Goal: Task Accomplishment & Management: Use online tool/utility

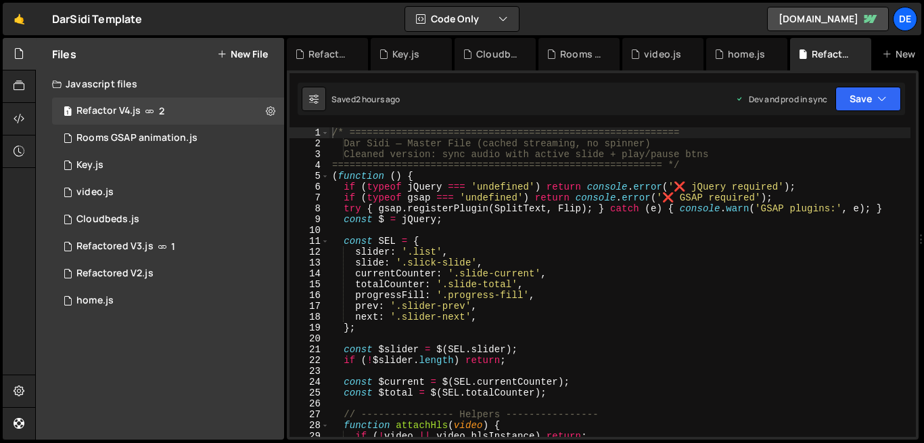
scroll to position [3045, 0]
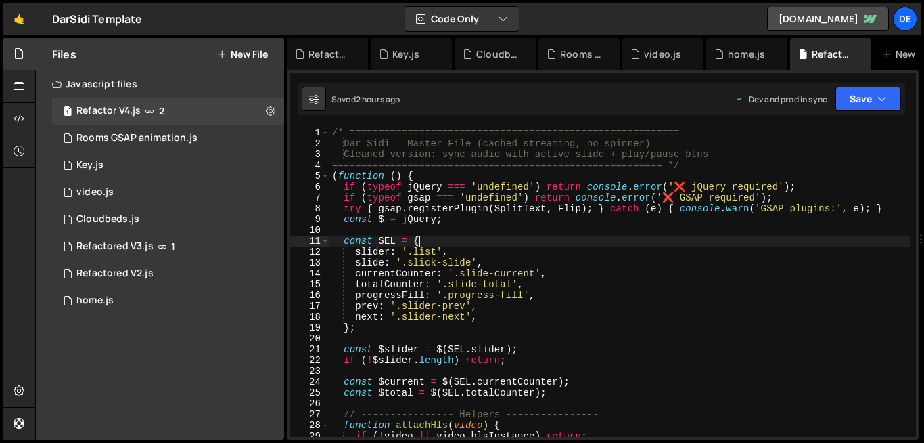
click at [449, 244] on div "/* ========================================================= Dar Sidi — Master …" at bounding box center [620, 292] width 581 height 331
type textarea "});"
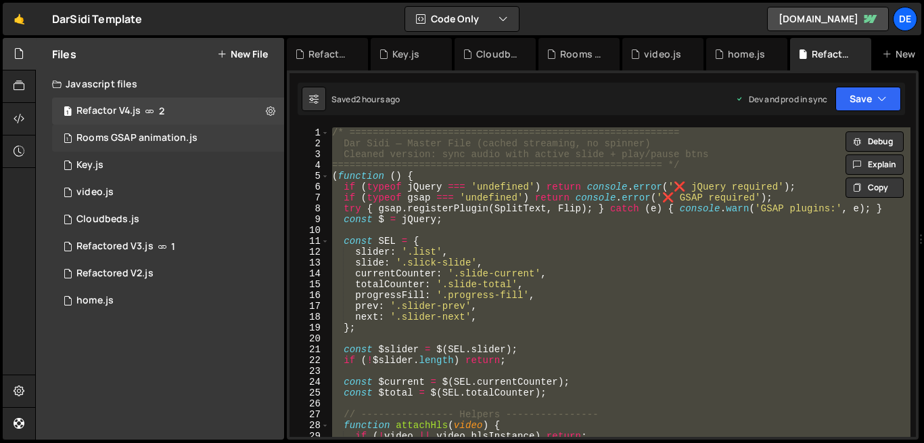
click at [148, 140] on div "Rooms GSAP animation.js" at bounding box center [136, 138] width 121 height 12
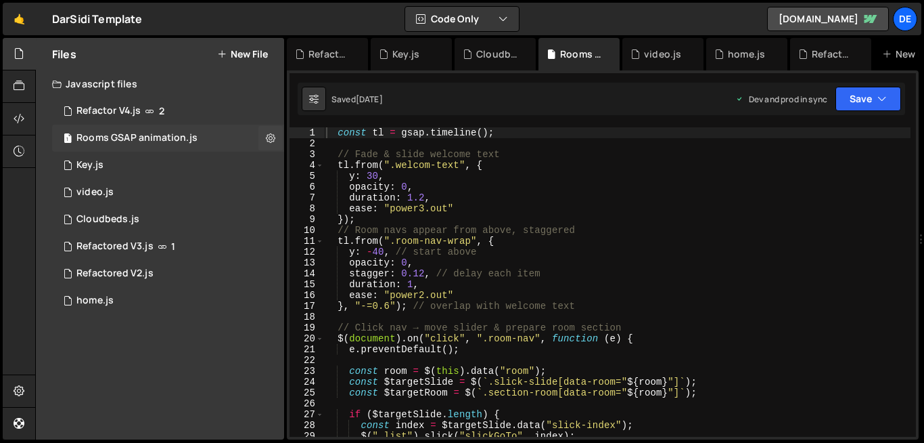
scroll to position [0, 0]
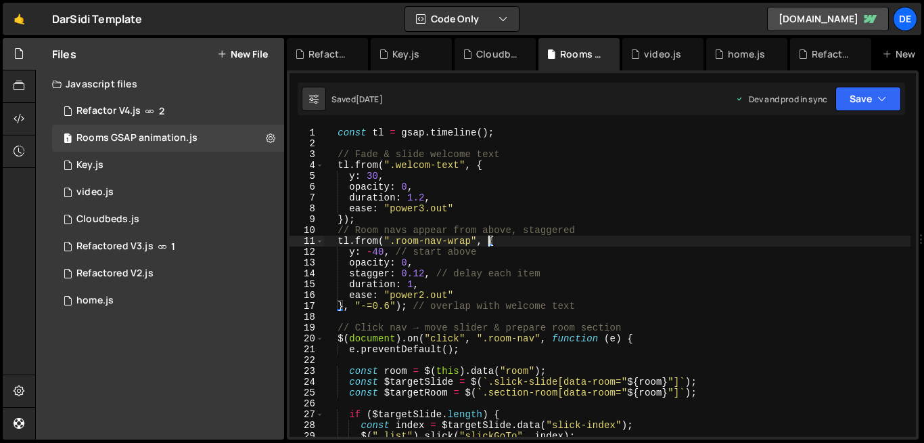
click at [487, 237] on div "const tl = gsap . timeline ( ) ; // [PERSON_NAME] & slide welcome text tl . fro…" at bounding box center [616, 292] width 587 height 331
type textarea ""-=0.5"); // overlap with other animations"
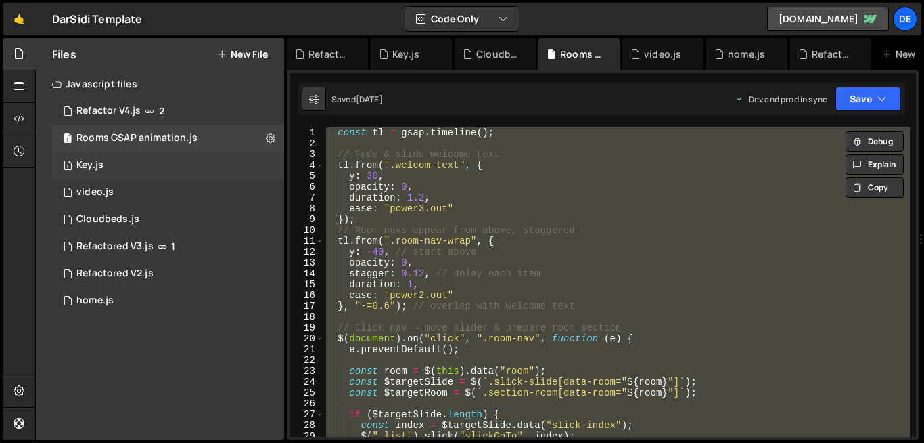
click at [136, 166] on div "1 Key.js 0" at bounding box center [168, 165] width 232 height 27
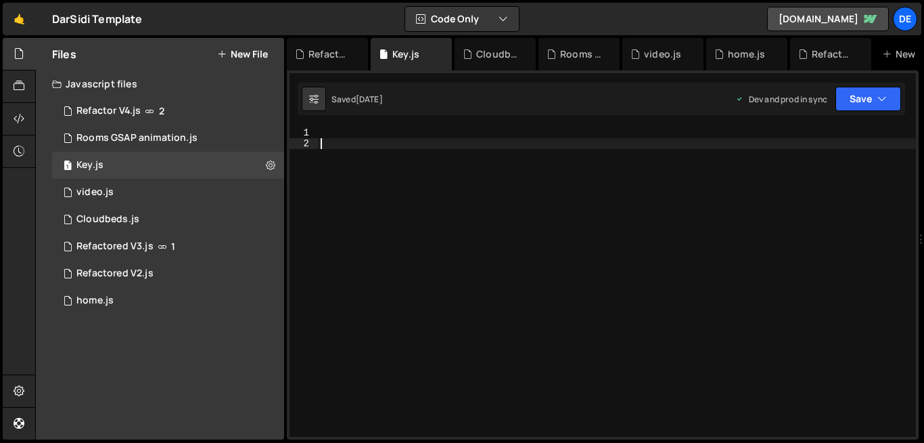
click at [613, 192] on div at bounding box center [617, 292] width 598 height 331
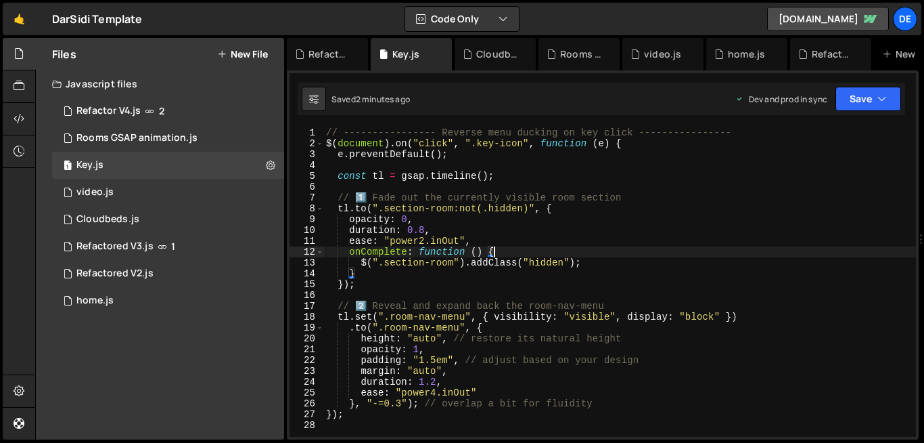
click at [528, 254] on div "// ---------------- Reverse menu ducking on key click ---------------- $ ( docu…" at bounding box center [619, 292] width 593 height 331
type textarea "onComplete: function () {"
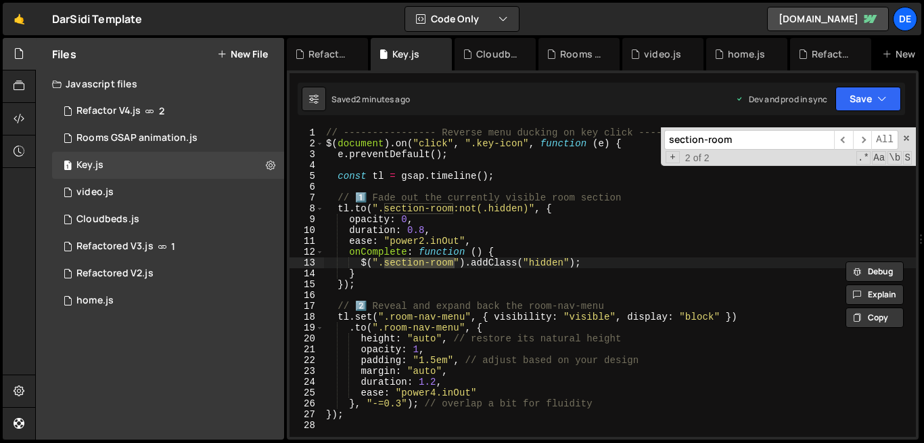
type input "section-room"
click at [432, 264] on div "// ---------------- Reverse menu ducking on key click ---------------- $ ( docu…" at bounding box center [619, 281] width 593 height 309
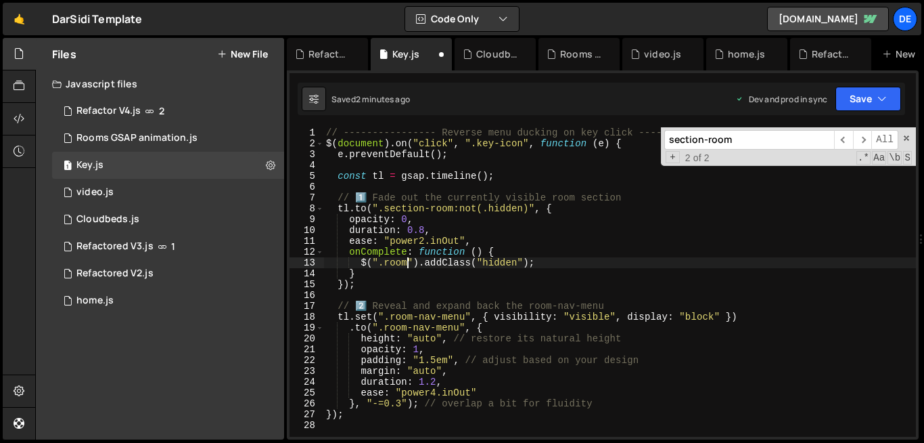
scroll to position [0, 6]
click at [746, 143] on input "section-room" at bounding box center [750, 140] width 170 height 20
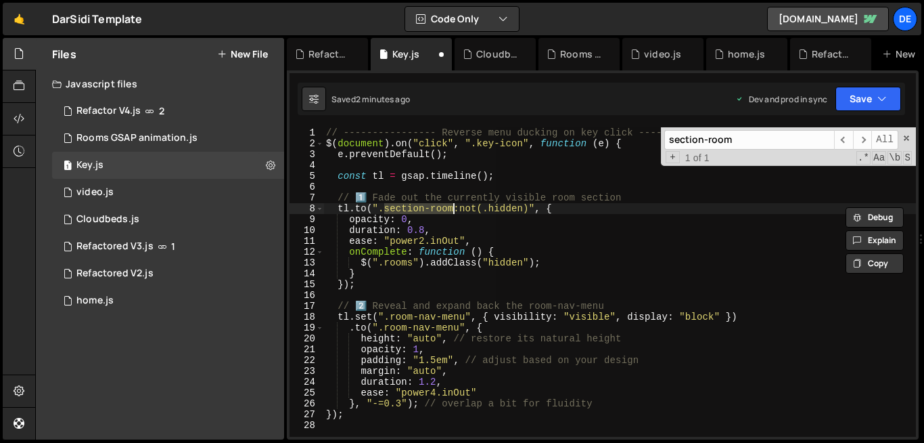
click at [454, 208] on div "// ---------------- Reverse menu ducking on key click ---------------- $ ( docu…" at bounding box center [619, 281] width 593 height 309
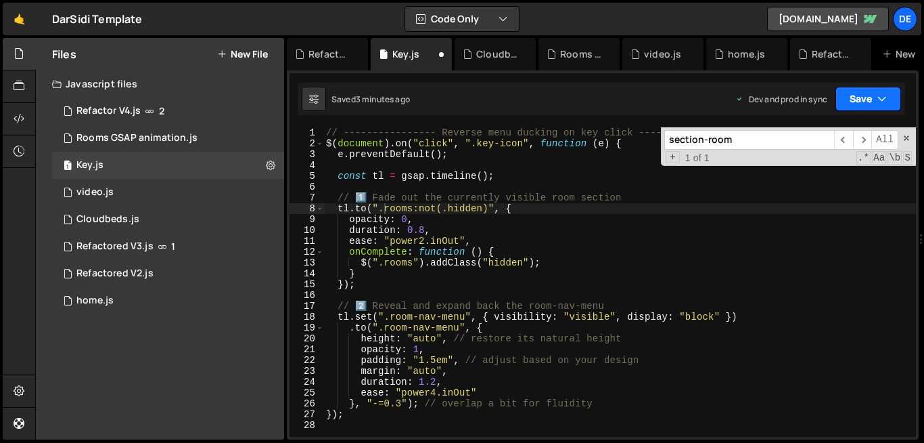
click at [869, 89] on button "Save" at bounding box center [869, 99] width 66 height 24
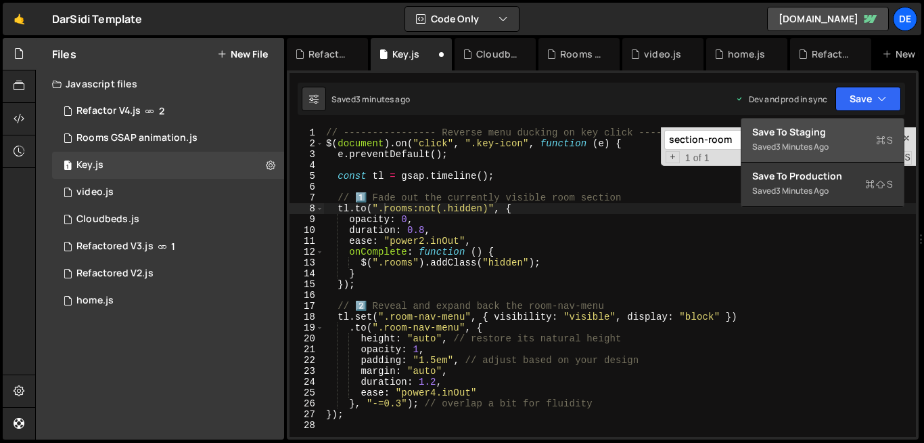
click at [829, 129] on div "Save to Staging S" at bounding box center [823, 132] width 141 height 14
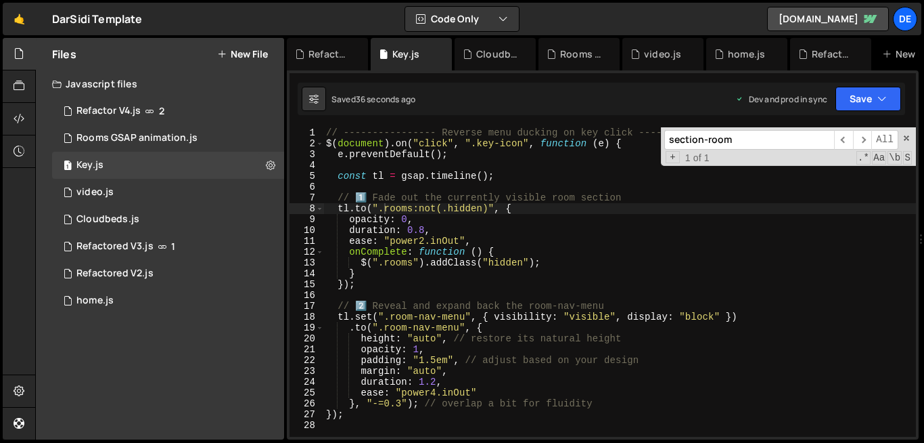
type textarea "duration: 0.8,"
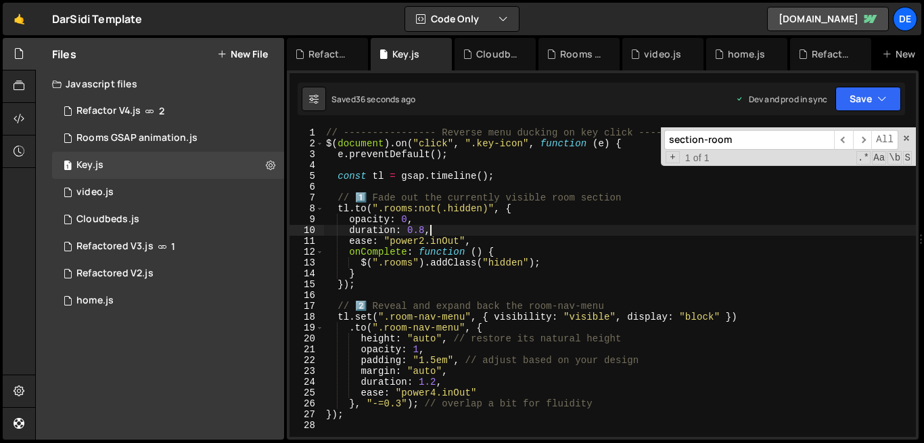
scroll to position [0, 7]
click at [496, 227] on div "// ---------------- Reverse menu ducking on key click ---------------- $ ( docu…" at bounding box center [619, 292] width 593 height 331
click at [130, 142] on div "Rooms GSAP animation.js" at bounding box center [136, 138] width 121 height 12
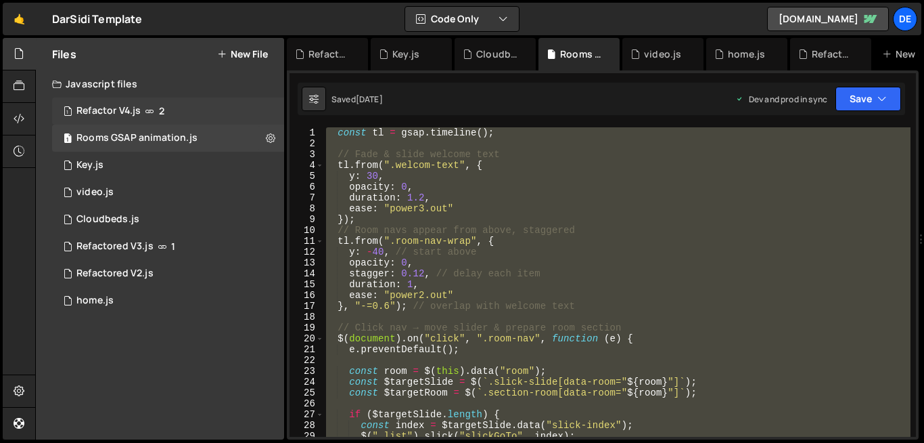
click at [167, 110] on div "1 Refactor V4.js 2" at bounding box center [168, 110] width 232 height 27
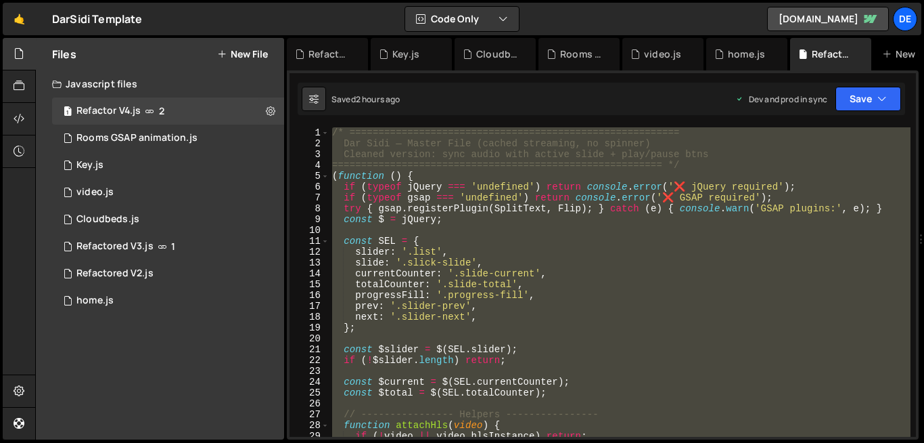
scroll to position [3045, 0]
click at [557, 300] on div "/* ========================================================= Dar Sidi — Master …" at bounding box center [620, 281] width 581 height 309
type textarea "progressFill: '.progress-fill',"
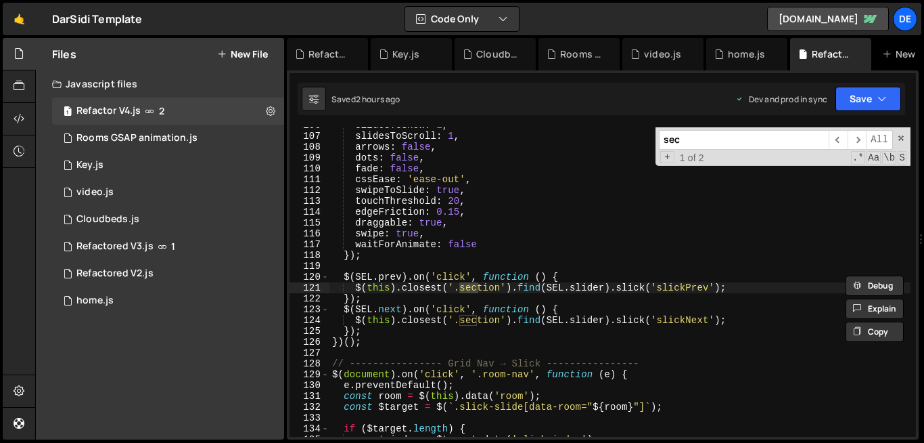
scroll to position [1145, 0]
type input "s"
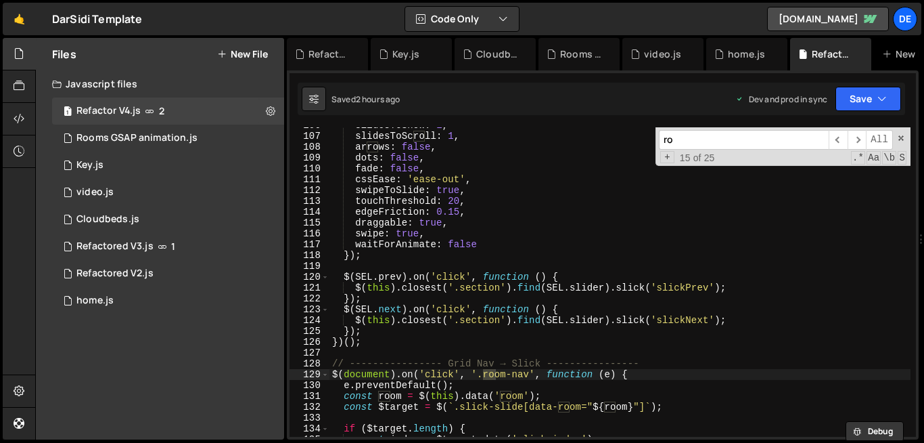
type input "r"
type textarea "$([DOMAIN_NAME]).on('click', function () {"
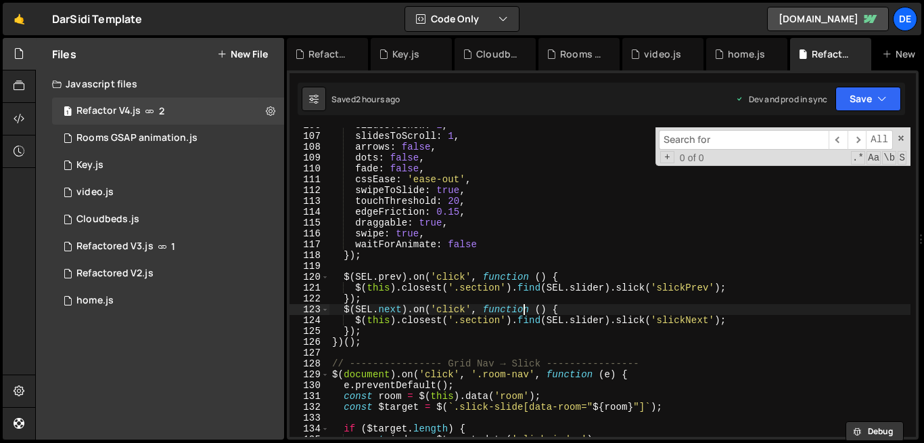
click at [520, 313] on div "slidesToShow : 1 , slidesToScroll : 1 , arrows : false , dots : false , fade : …" at bounding box center [620, 285] width 581 height 331
click at [691, 132] on input at bounding box center [744, 140] width 170 height 20
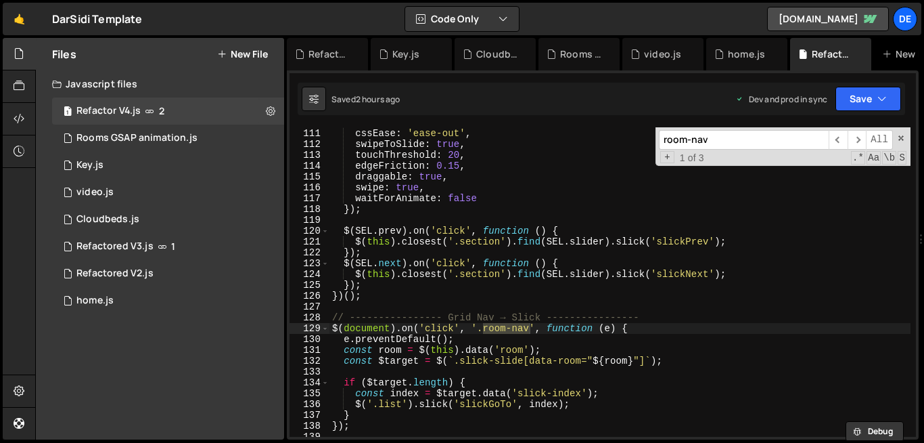
scroll to position [1190, 0]
type input "room-nav"
click at [326, 330] on span at bounding box center [324, 328] width 7 height 11
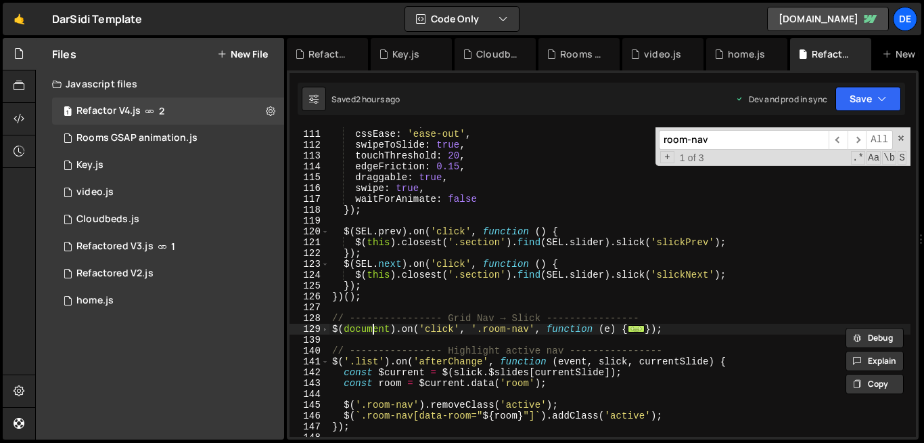
click at [370, 326] on div "fade : false , cssEase : 'ease-out' , swipeToSlide : true , touchThreshold : 20…" at bounding box center [620, 283] width 581 height 331
type textarea "$(document).on('click', '.room-nav', function (e) { e.preventDefault();"
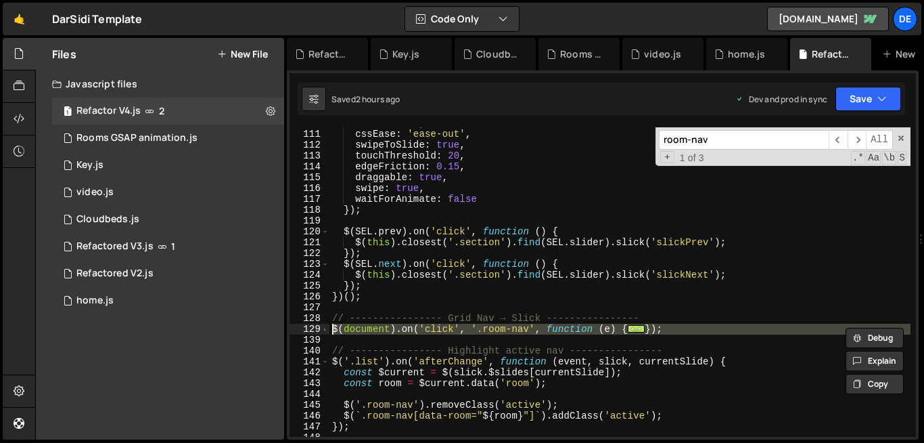
paste textarea
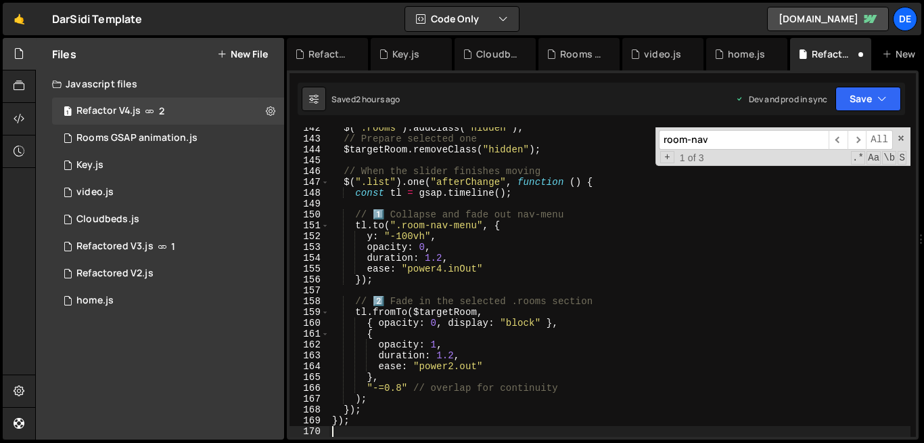
type textarea "// ---------------- Highlight active nav ----------------"
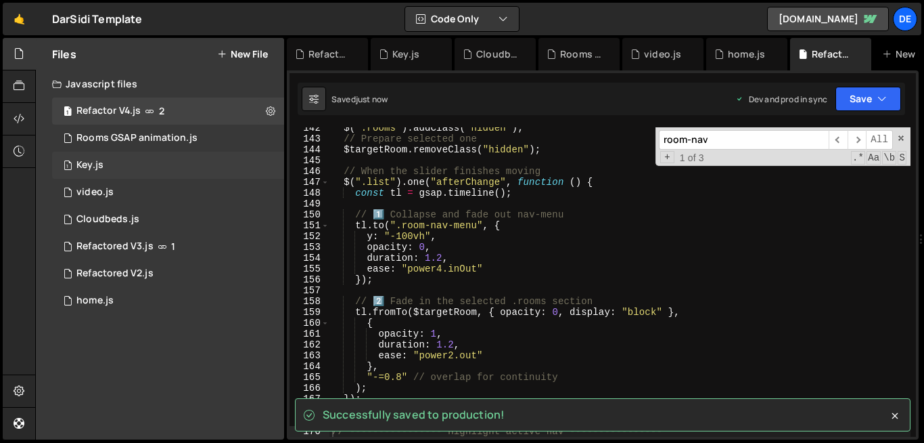
click at [123, 162] on div "1 Key.js 0" at bounding box center [168, 165] width 232 height 27
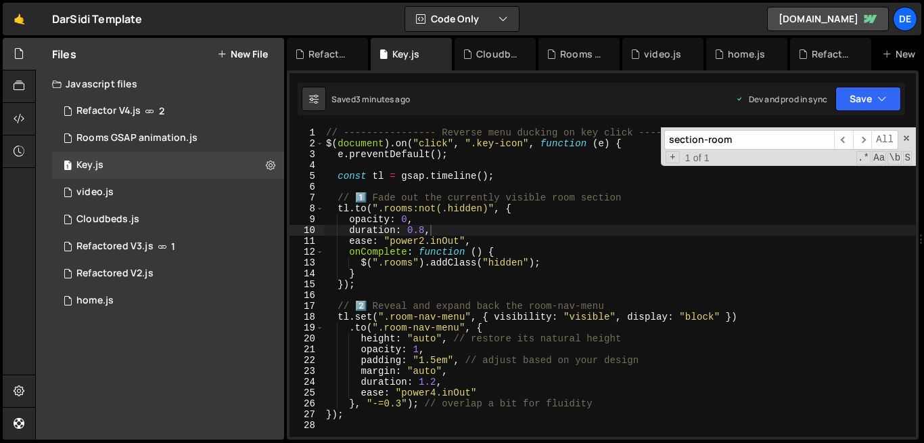
scroll to position [0, 0]
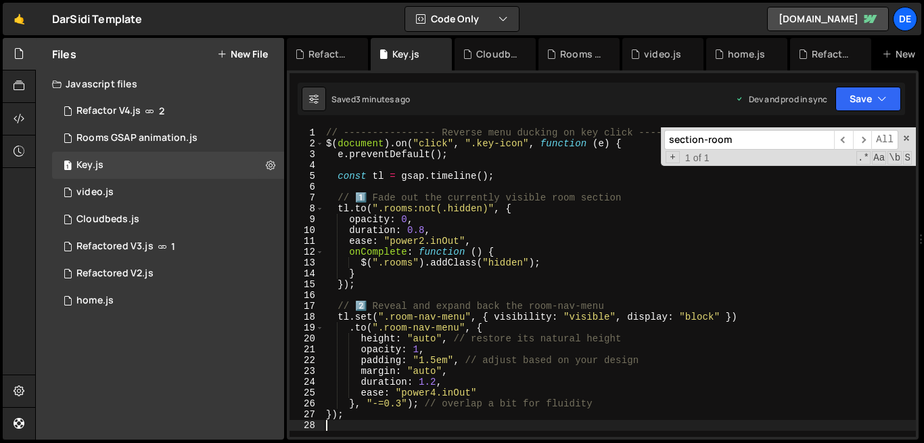
click at [400, 419] on div "// ---------------- Reverse menu ducking on key click ---------------- $ ( docu…" at bounding box center [619, 292] width 593 height 331
paste textarea "},"
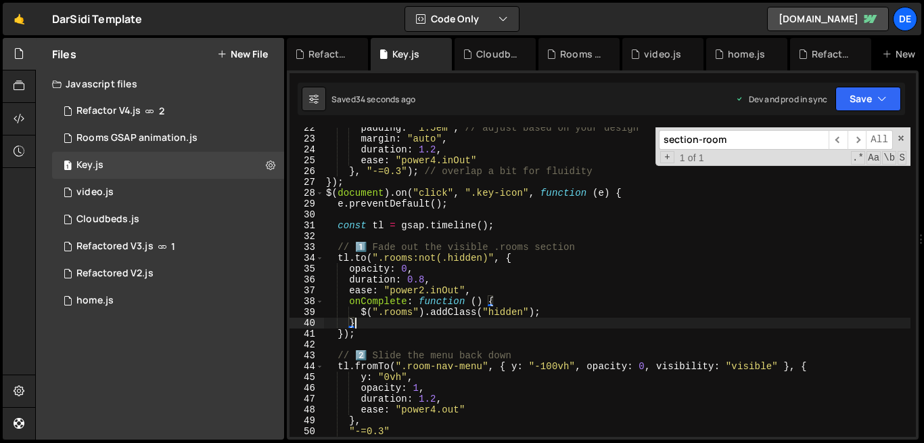
click at [541, 325] on div "padding : "1.5em" , // adjust based on your design margin : "auto" , duration :…" at bounding box center [616, 287] width 587 height 331
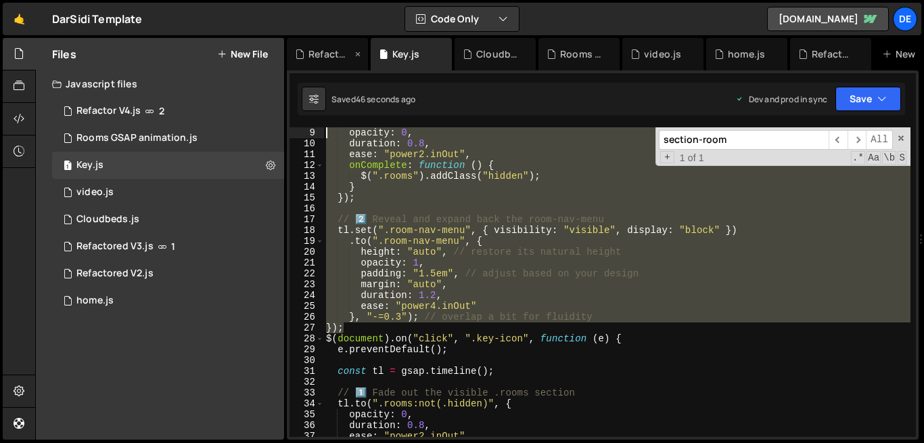
scroll to position [0, 0]
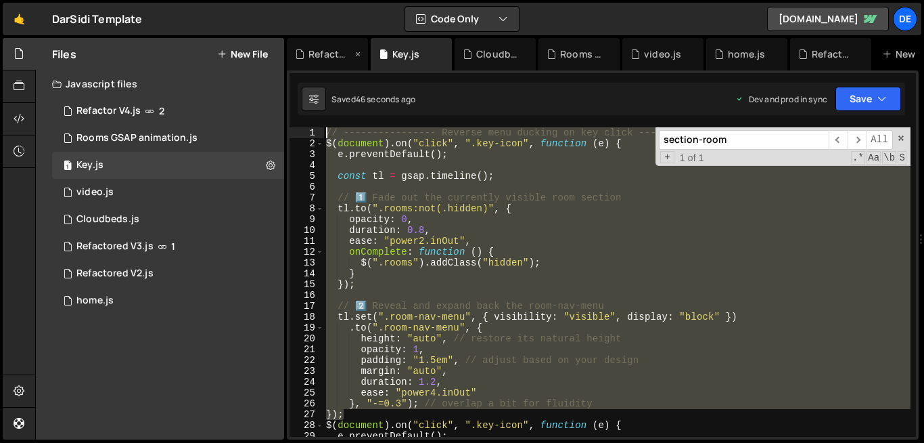
drag, startPoint x: 366, startPoint y: 261, endPoint x: 307, endPoint y: 59, distance: 210.7
click at [307, 59] on div "Debug Explain Copy Refactored V3.js Key.js Cloudbeds.js Rooms GSAP animation.js…" at bounding box center [603, 239] width 632 height 402
type textarea "// ---------------- Reverse menu ducking on key click ---------------- $(docume…"
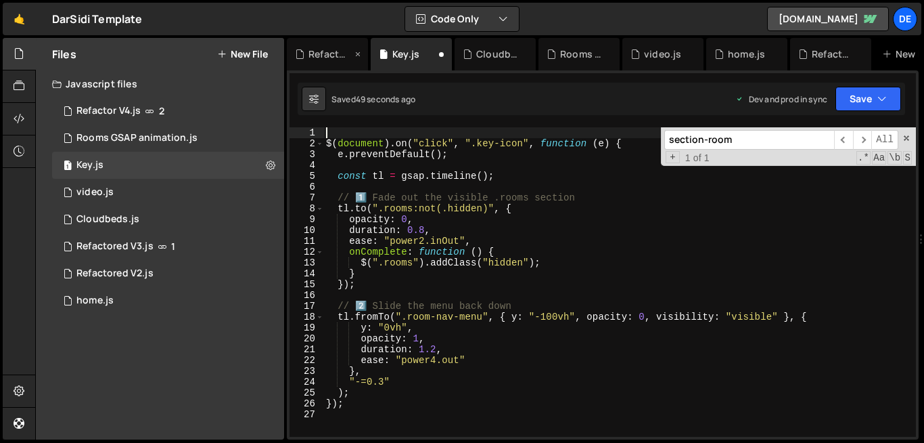
type textarea "$(document).on("click", ".key-icon", function (e) {"
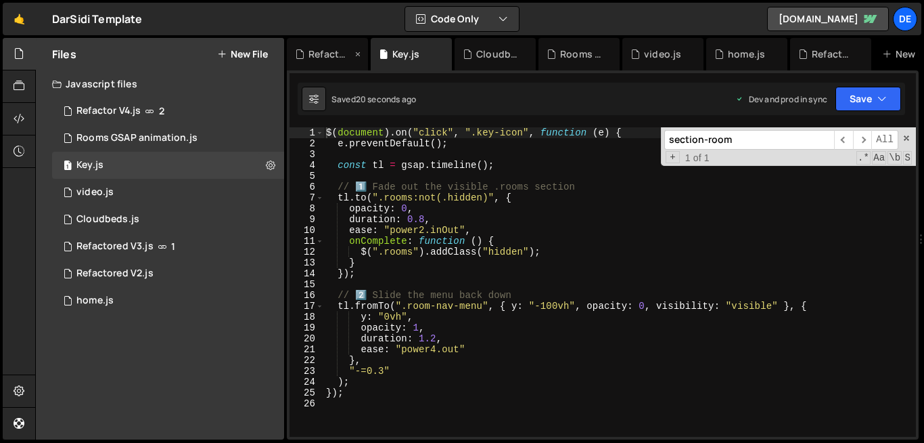
click at [321, 56] on div "Refactored V3.js" at bounding box center [330, 54] width 43 height 14
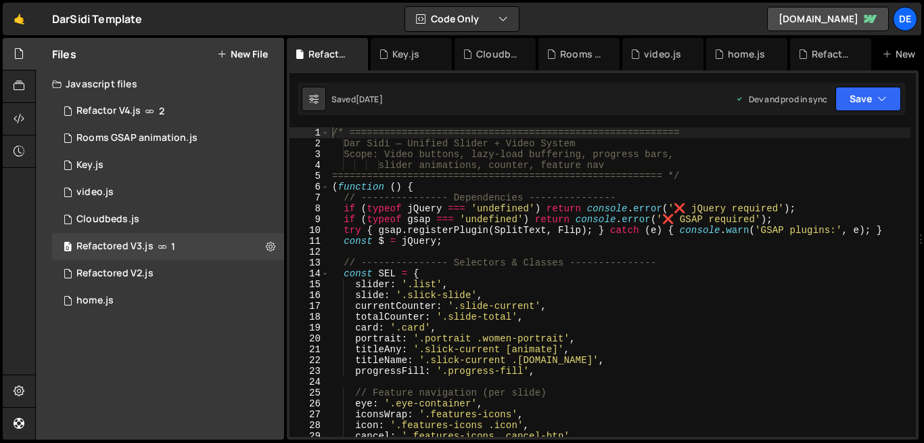
click at [471, 254] on div "/* ========================================================= Dar Sidi — Unified…" at bounding box center [620, 292] width 581 height 331
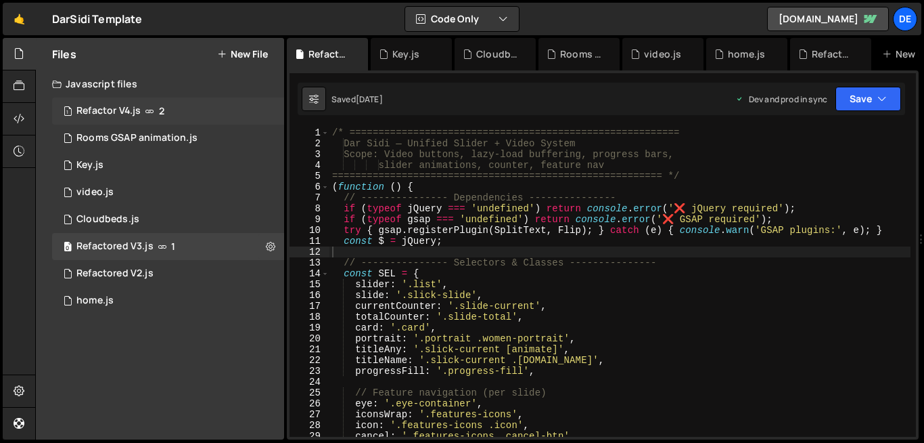
click at [140, 110] on div "Refactor V4.js" at bounding box center [108, 111] width 64 height 12
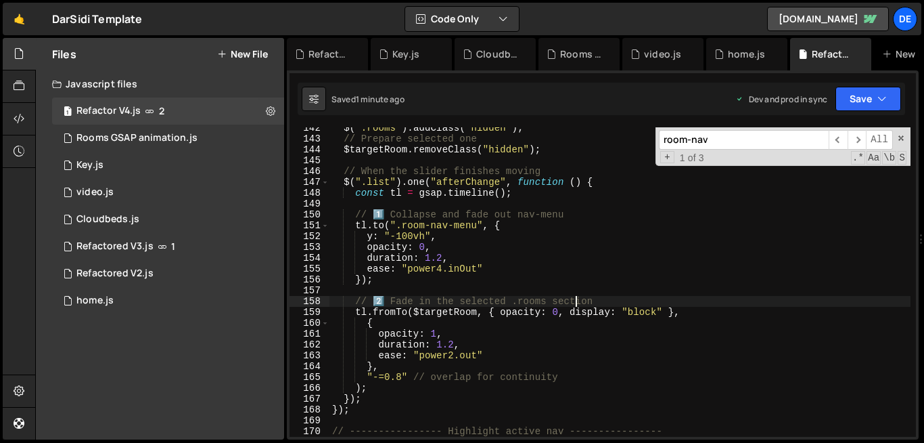
scroll to position [3045, 0]
click at [578, 296] on div "$ ( ".rooms" ) . addClass ( "hidden" ) ; // Prepare selected one $targetRoom . …" at bounding box center [620, 287] width 581 height 331
type textarea "});"
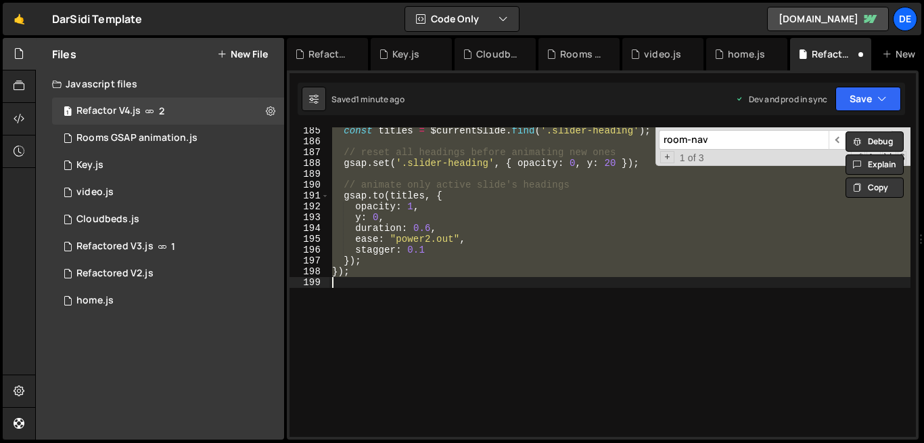
scroll to position [1243, 0]
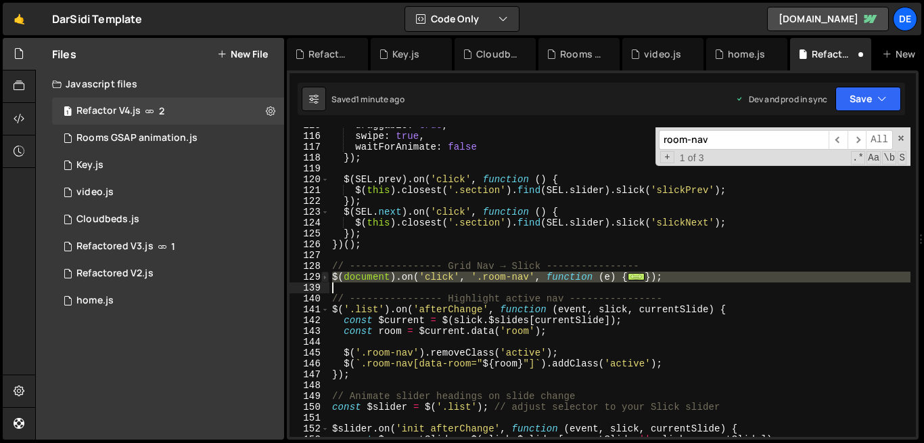
click at [327, 273] on span at bounding box center [324, 276] width 7 height 11
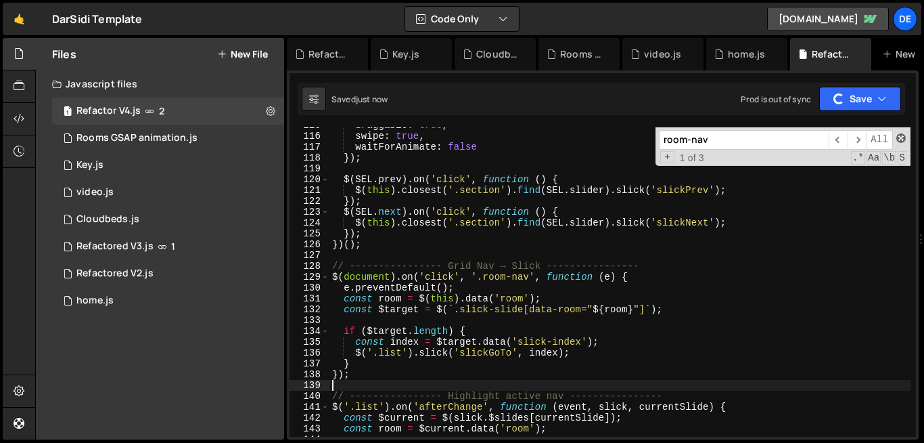
click at [903, 141] on span at bounding box center [901, 137] width 9 height 9
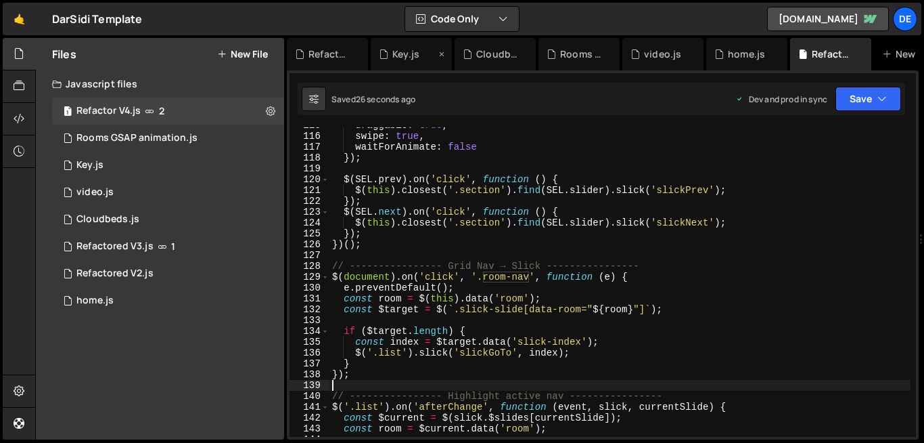
click at [395, 53] on div "Key.js" at bounding box center [406, 54] width 27 height 14
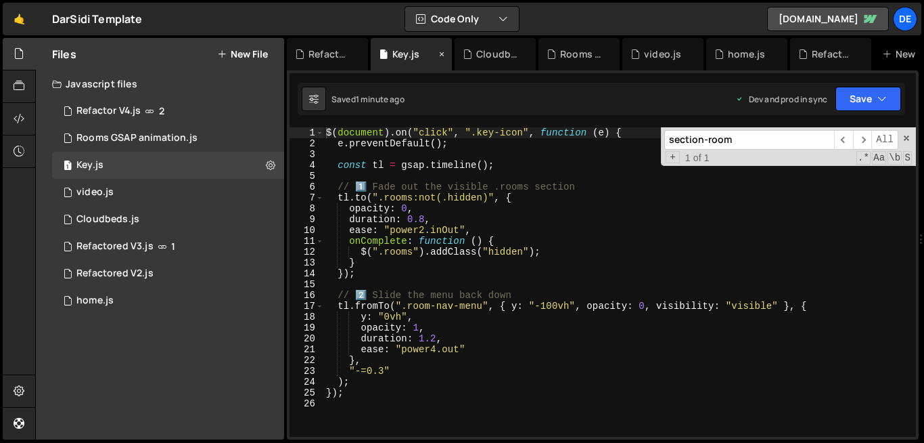
scroll to position [0, 0]
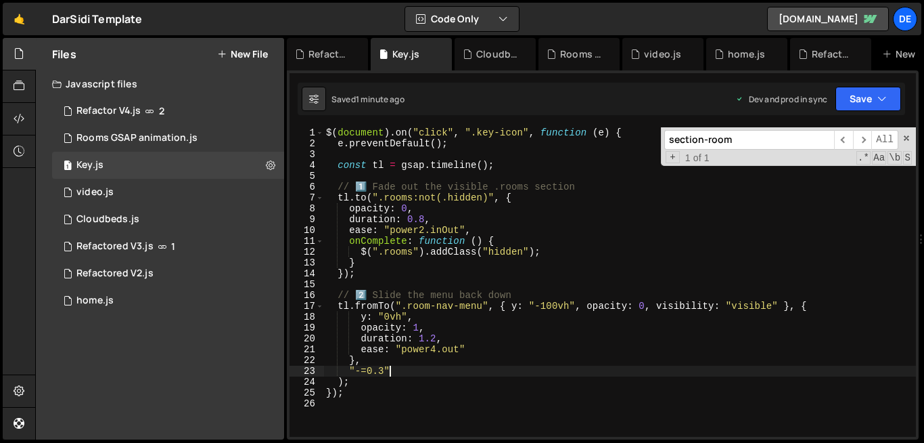
click at [483, 375] on div "$ ( document ) . on ( "click" , ".key-icon" , function ( e ) { e . preventDefau…" at bounding box center [619, 292] width 593 height 331
type textarea "});"
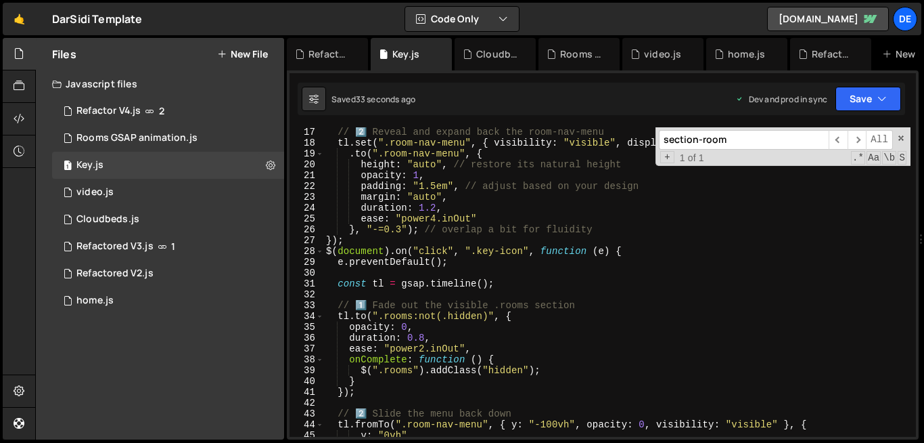
scroll to position [146, 0]
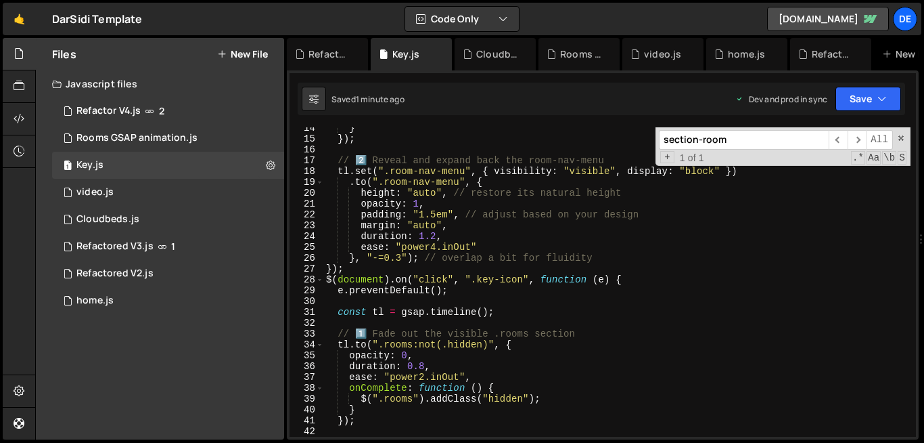
click at [627, 217] on div "} }) ; // 2️⃣ Reveal and expand back the room-nav-menu tl . set ( ".room-nav-me…" at bounding box center [616, 287] width 587 height 331
click at [614, 332] on div "} }) ; // 2️⃣ Reveal and expand back the room-nav-menu tl . set ( ".room-nav-me…" at bounding box center [616, 287] width 587 height 331
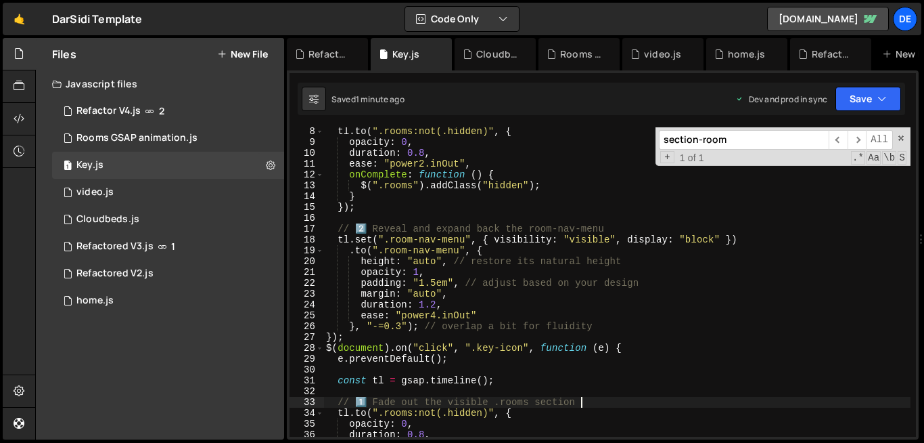
scroll to position [76, 0]
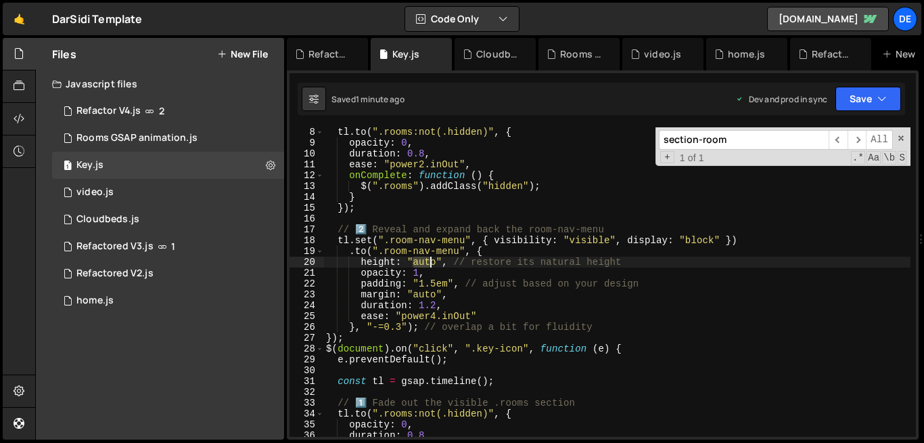
drag, startPoint x: 414, startPoint y: 263, endPoint x: 436, endPoint y: 263, distance: 21.7
click at [436, 263] on div "tl . to ( ".rooms:not(.hidden)" , { opacity : 0 , duration : 0.8 , ease : "powe…" at bounding box center [616, 292] width 587 height 331
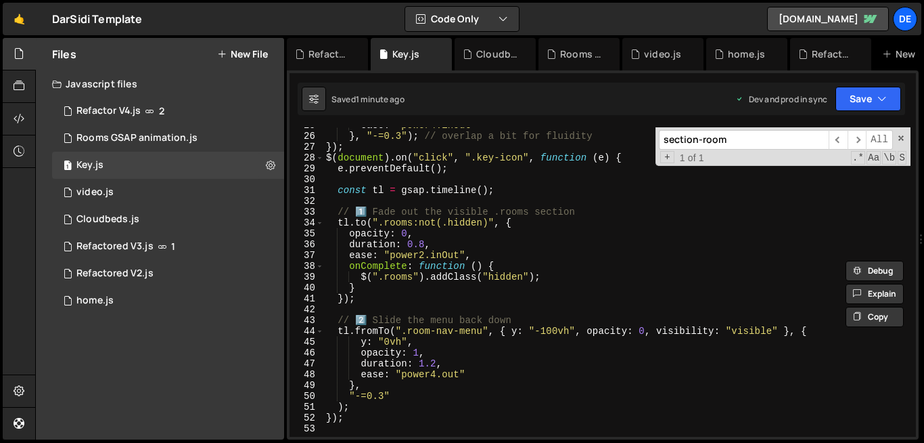
scroll to position [275, 0]
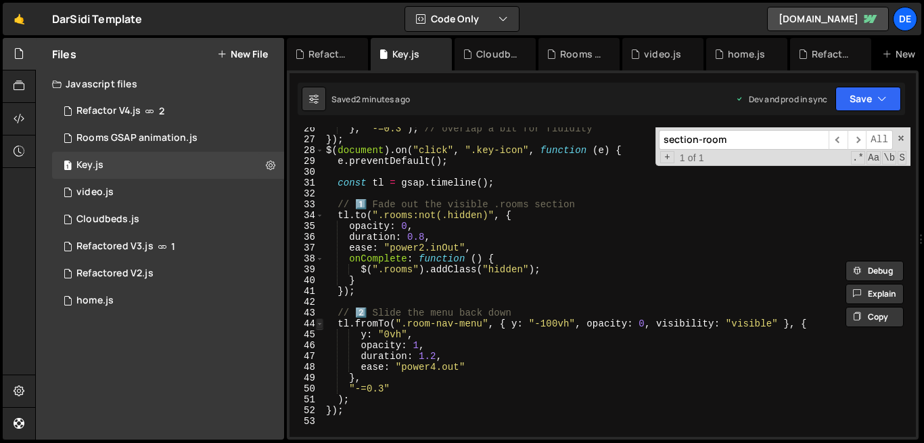
click at [319, 325] on span at bounding box center [319, 323] width 7 height 11
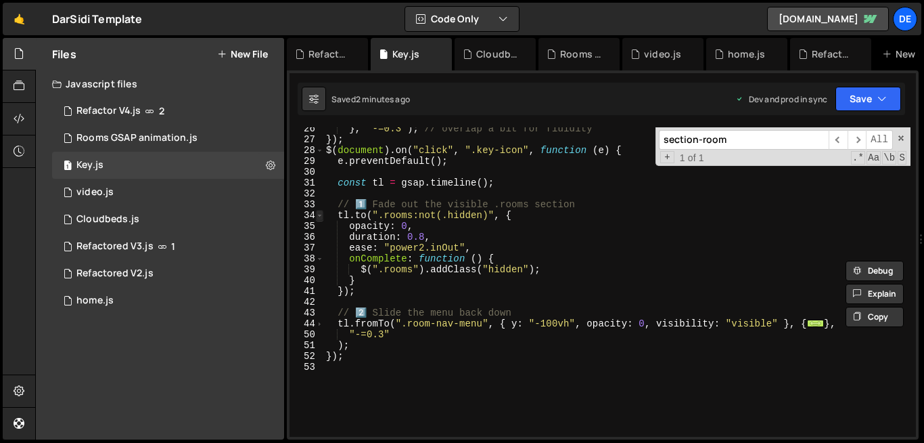
click at [317, 217] on span at bounding box center [319, 215] width 7 height 11
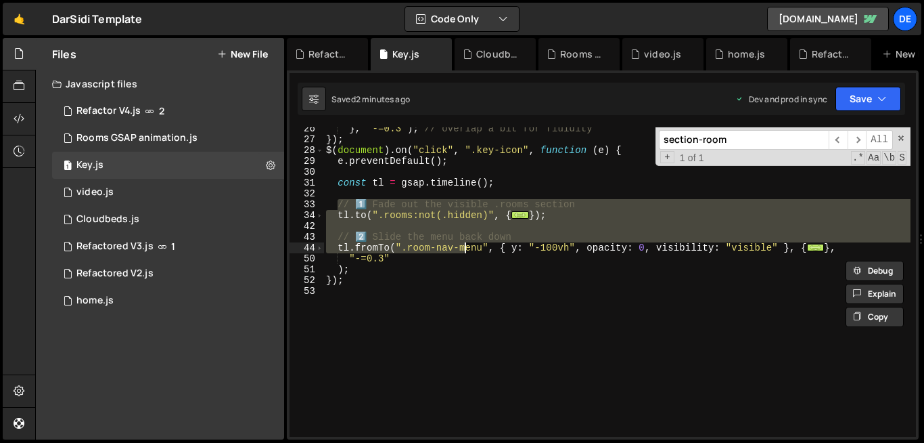
drag, startPoint x: 336, startPoint y: 203, endPoint x: 462, endPoint y: 238, distance: 131.2
click at [462, 238] on div "} , "-=0.3" ) ; // overlap a bit for fluidity }) ; $ ( document ) . on ( "click…" at bounding box center [616, 288] width 587 height 331
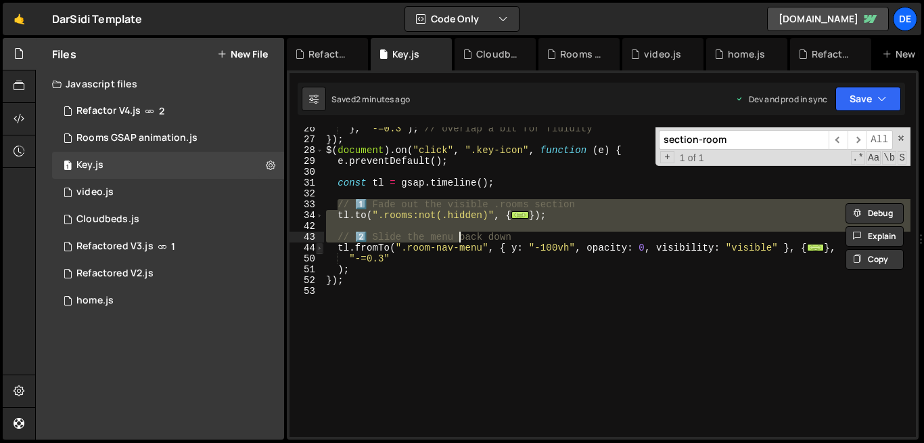
click at [321, 251] on span at bounding box center [319, 247] width 7 height 11
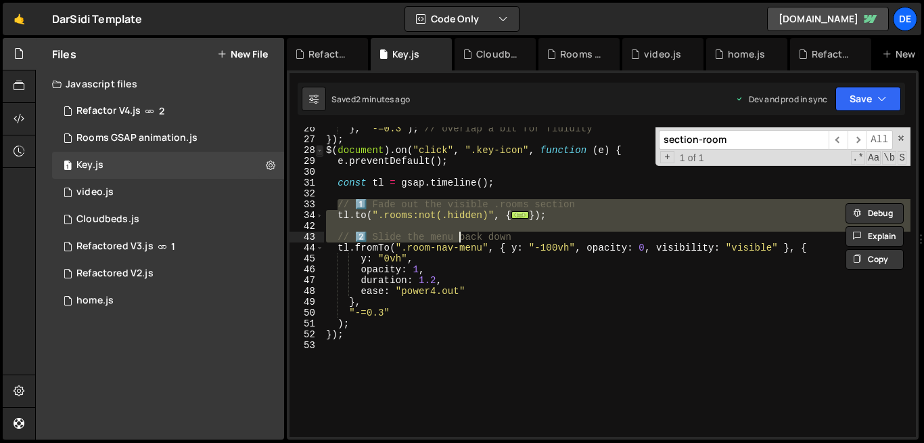
click at [317, 152] on span at bounding box center [319, 150] width 7 height 11
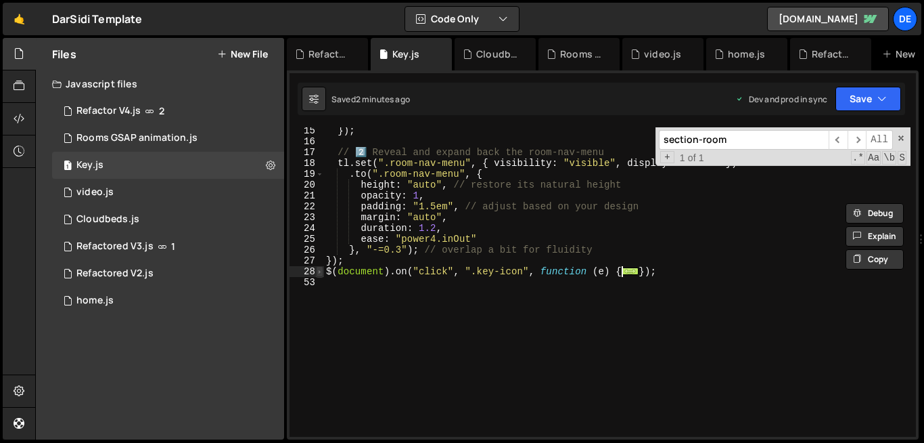
click at [319, 271] on span at bounding box center [319, 271] width 7 height 11
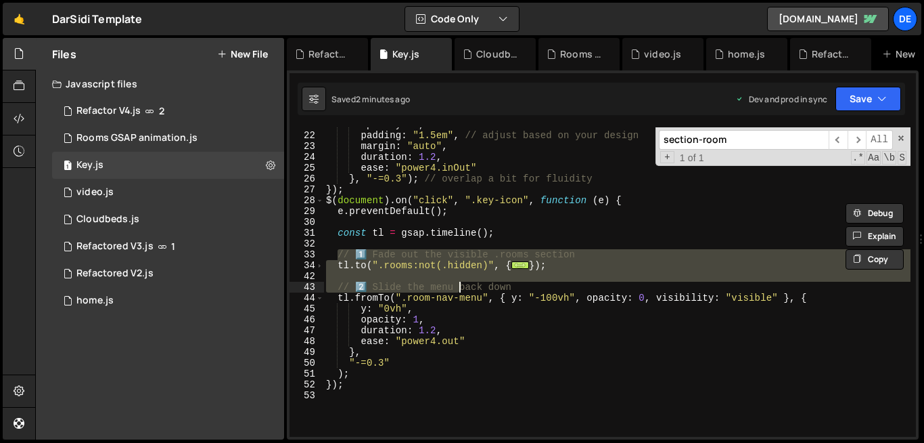
scroll to position [225, 0]
click at [320, 301] on span at bounding box center [319, 297] width 7 height 11
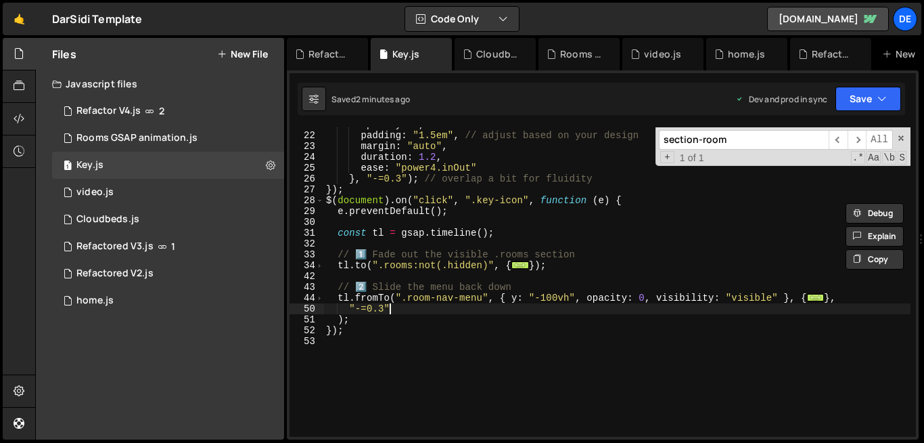
click at [399, 307] on div "opacity : 1 , padding : "1.5em" , // adjust based on your design margin : "auto…" at bounding box center [616, 284] width 587 height 331
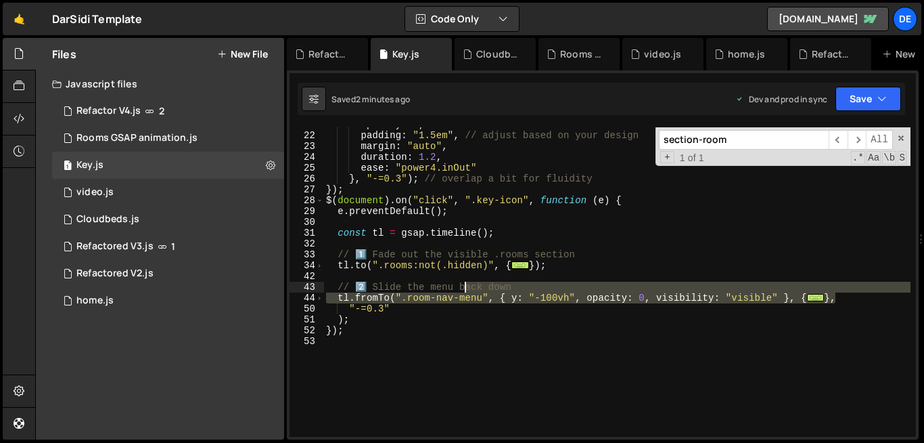
drag, startPoint x: 849, startPoint y: 297, endPoint x: 424, endPoint y: 275, distance: 424.9
click at [424, 275] on div "opacity : 1 , padding : "1.5em" , // adjust based on your design margin : "auto…" at bounding box center [616, 284] width 587 height 331
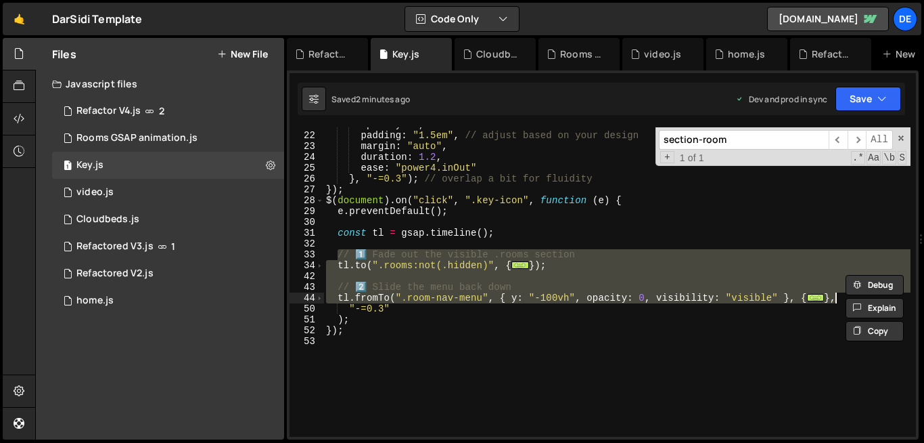
drag, startPoint x: 336, startPoint y: 254, endPoint x: 835, endPoint y: 294, distance: 500.3
click at [835, 294] on div "opacity : 1 , padding : "1.5em" , // adjust based on your design margin : "auto…" at bounding box center [616, 284] width 587 height 331
type textarea "ease: "power4.out" },"
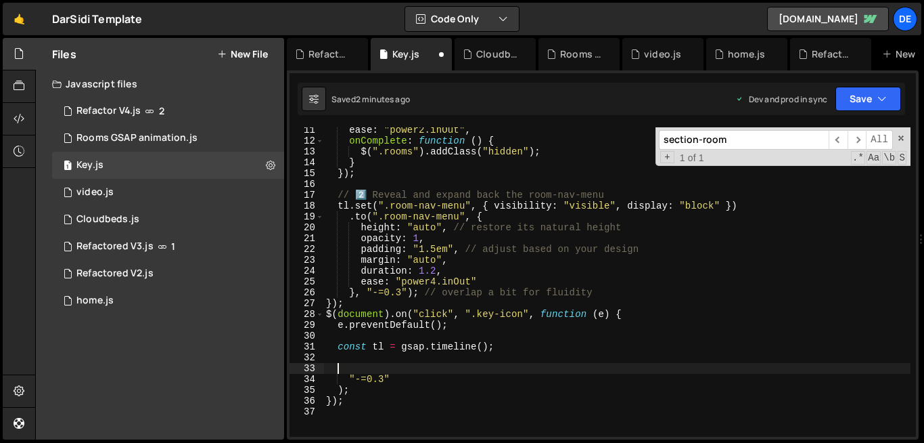
scroll to position [110, 0]
click at [356, 296] on div "ease : "power2.inOut" , onComplete : function ( ) { $ ( ".rooms" ) . addClass (…" at bounding box center [616, 290] width 587 height 331
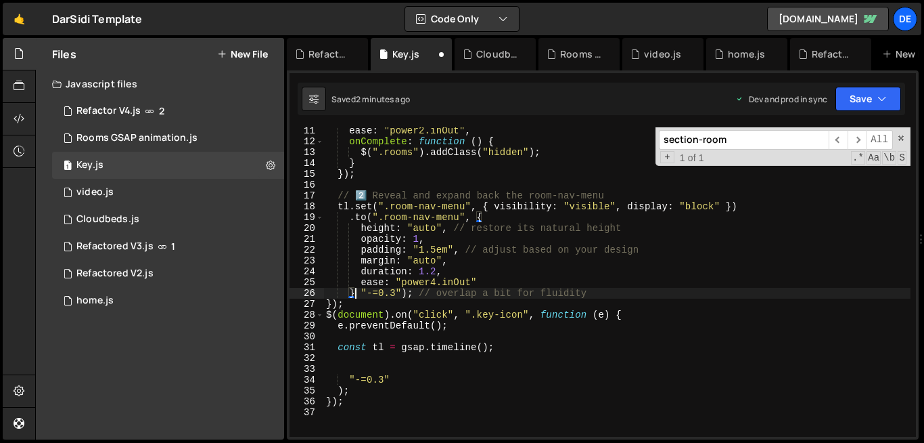
paste textarea ","
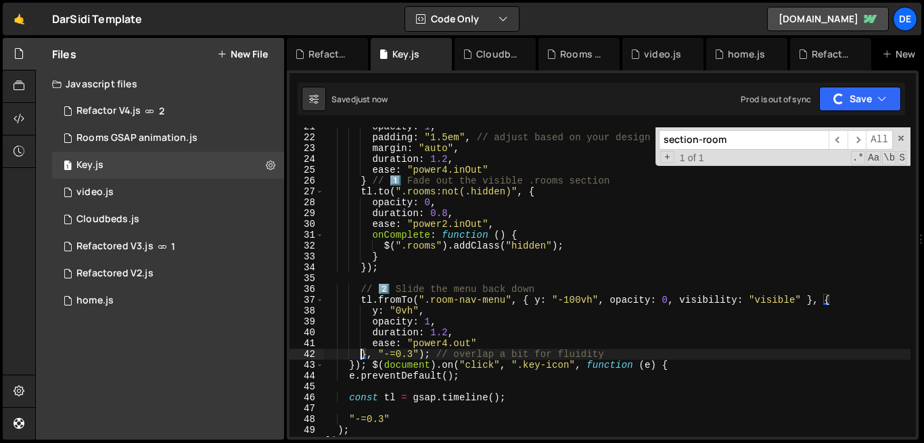
scroll to position [393, 0]
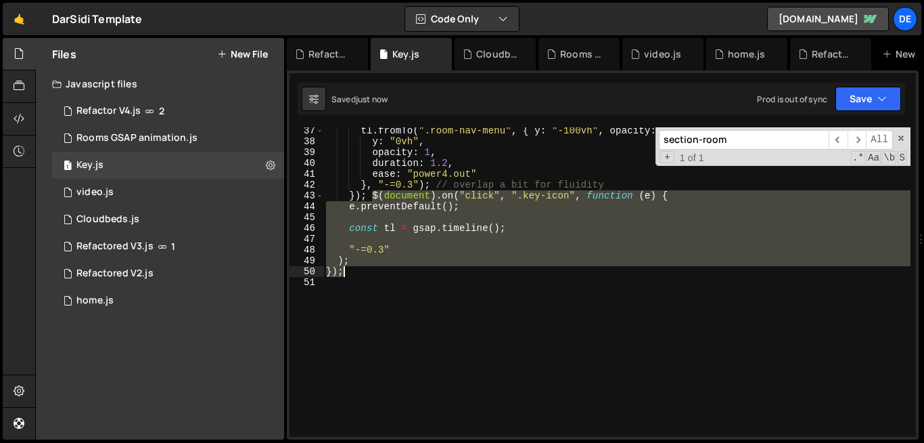
drag, startPoint x: 372, startPoint y: 197, endPoint x: 401, endPoint y: 353, distance: 158.5
click at [401, 353] on div "tl . fromTo ( ".room-nav-menu" , { y : "-100vh" , opacity : 0 , visibility : "v…" at bounding box center [616, 290] width 587 height 331
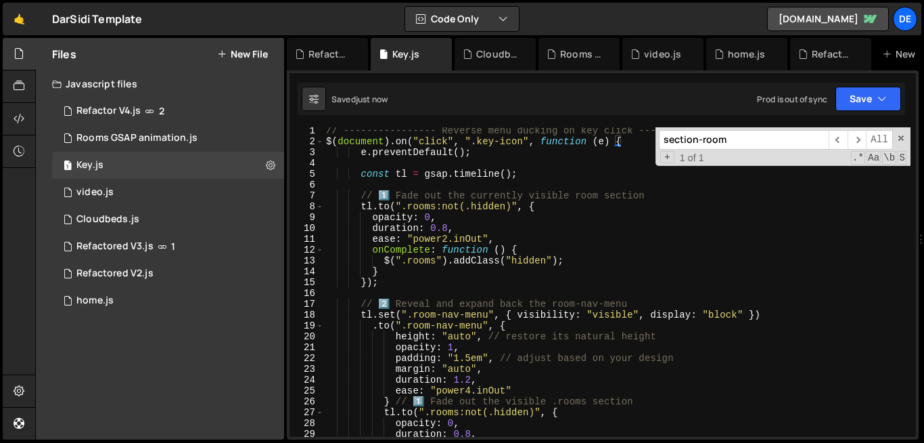
scroll to position [0, 0]
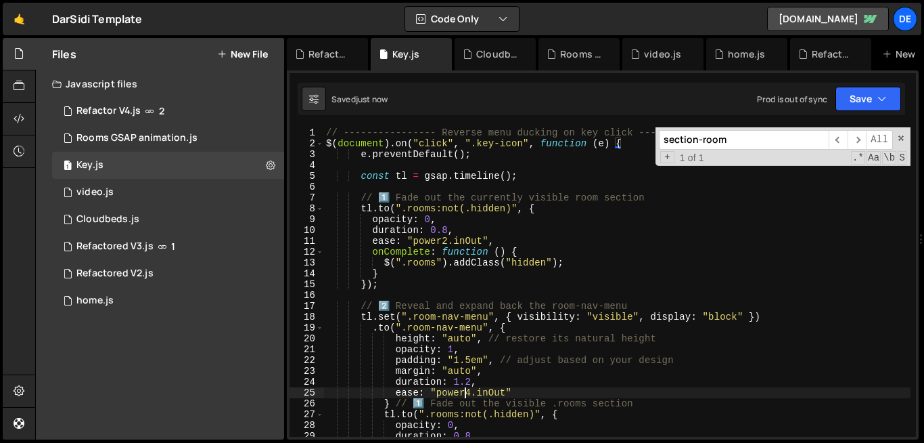
click at [466, 388] on div "// ---------------- Reverse menu ducking on key click ---------------- $ ( docu…" at bounding box center [616, 292] width 587 height 331
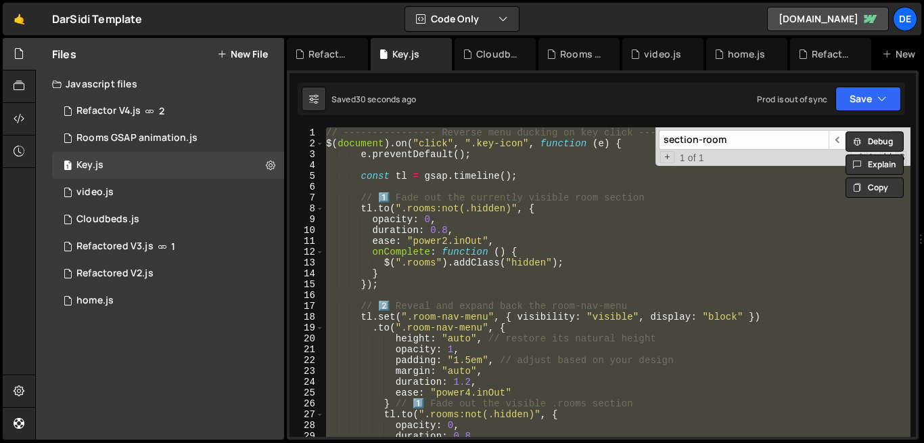
click at [497, 250] on div "// ---------------- Reverse menu ducking on key click ---------------- $ ( docu…" at bounding box center [616, 281] width 587 height 309
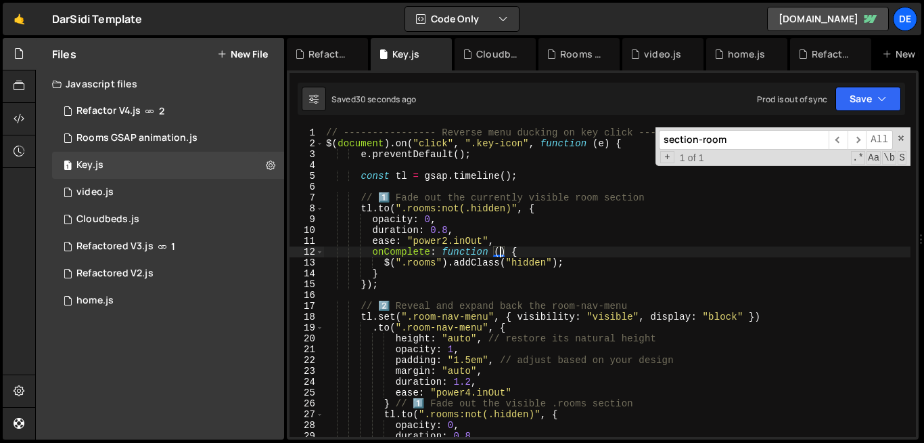
type textarea "});"
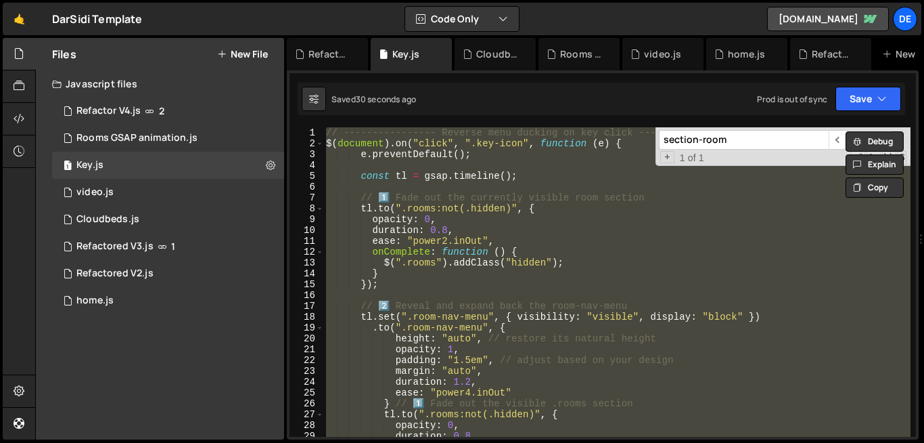
paste textarea
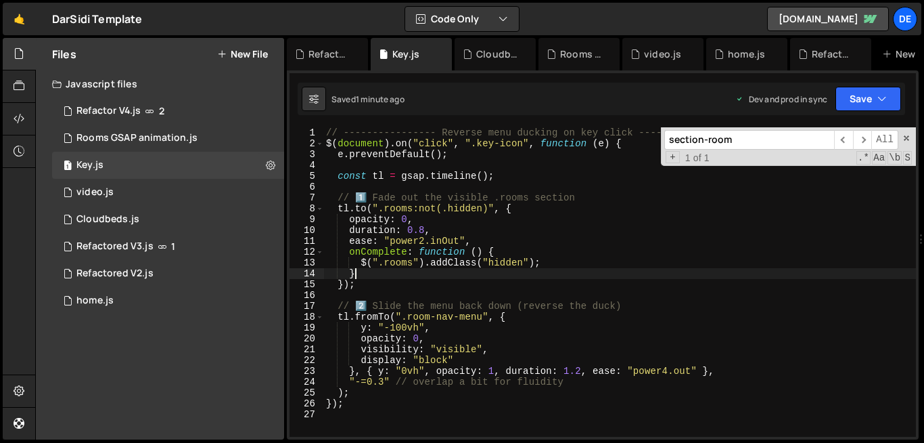
click at [527, 276] on div "// ---------------- Reverse menu ducking on key click ---------------- $ ( docu…" at bounding box center [619, 292] width 593 height 331
click at [465, 399] on div "// ---------------- Reverse menu ducking on key click ---------------- $ ( docu…" at bounding box center [619, 292] width 593 height 331
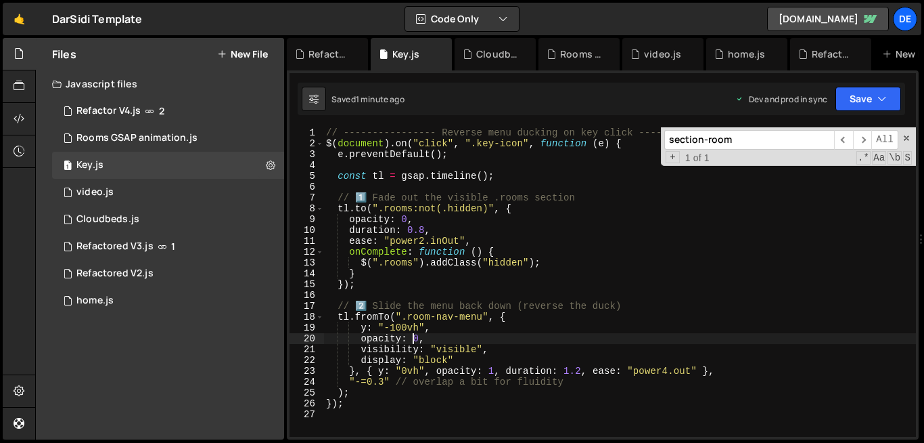
click at [414, 340] on div "// ---------------- Reverse menu ducking on key click ---------------- $ ( docu…" at bounding box center [619, 292] width 593 height 331
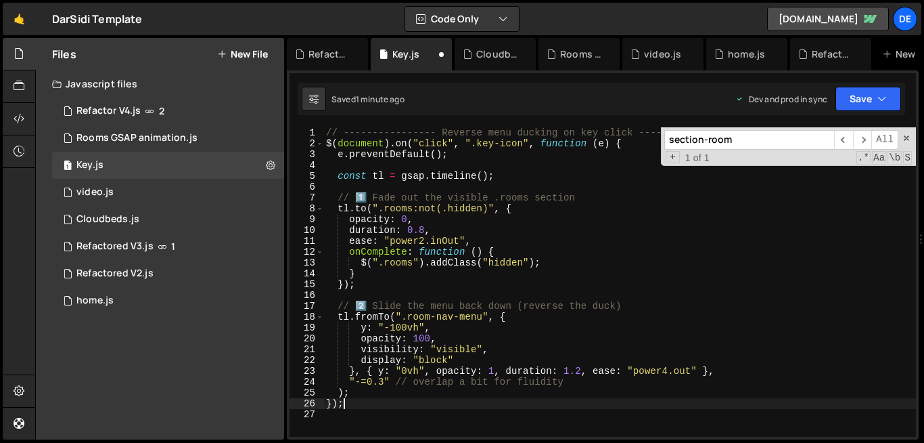
click at [503, 404] on div "// ---------------- Reverse menu ducking on key click ---------------- $ ( docu…" at bounding box center [619, 292] width 593 height 331
type textarea "opacity: 0,"
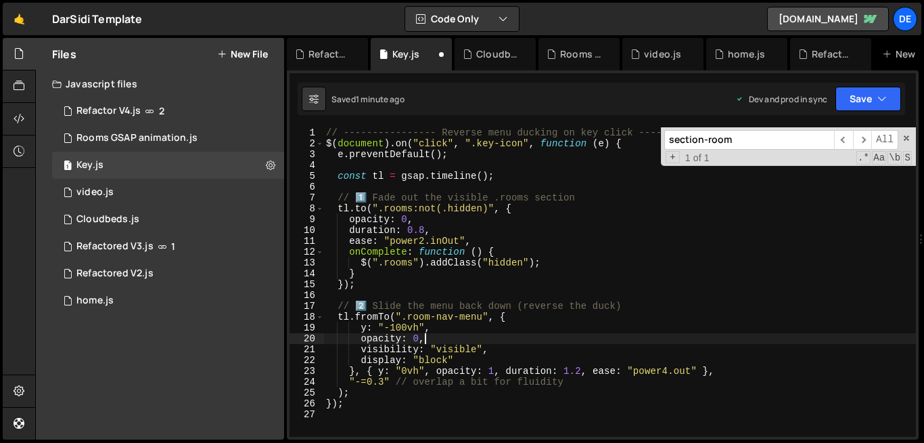
click at [555, 338] on div "// ---------------- Reverse menu ducking on key click ---------------- $ ( docu…" at bounding box center [619, 292] width 593 height 331
click at [908, 143] on div "section-room ​ ​ All Replace All + 1 of 1 .* Aa \b S" at bounding box center [788, 146] width 255 height 39
click at [906, 139] on span at bounding box center [906, 137] width 9 height 9
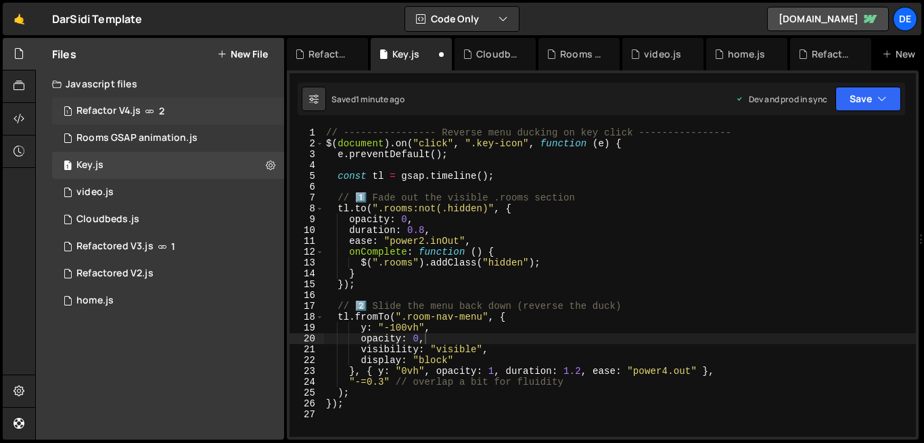
click at [147, 111] on icon at bounding box center [149, 111] width 9 height 11
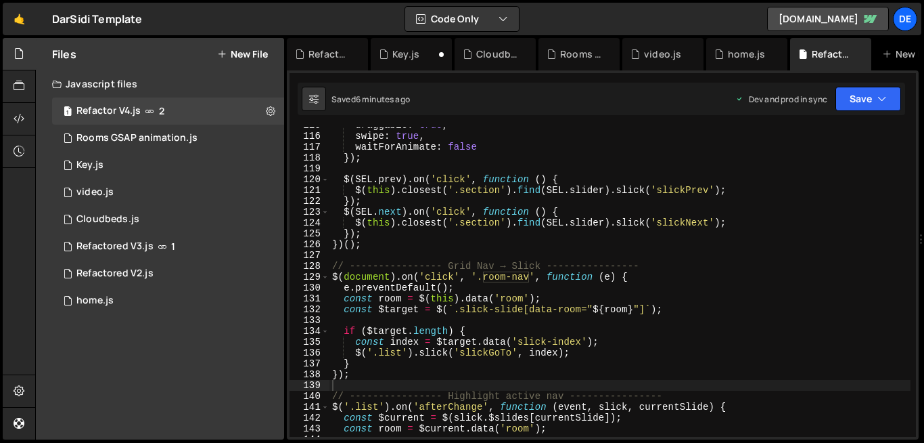
scroll to position [3045, 0]
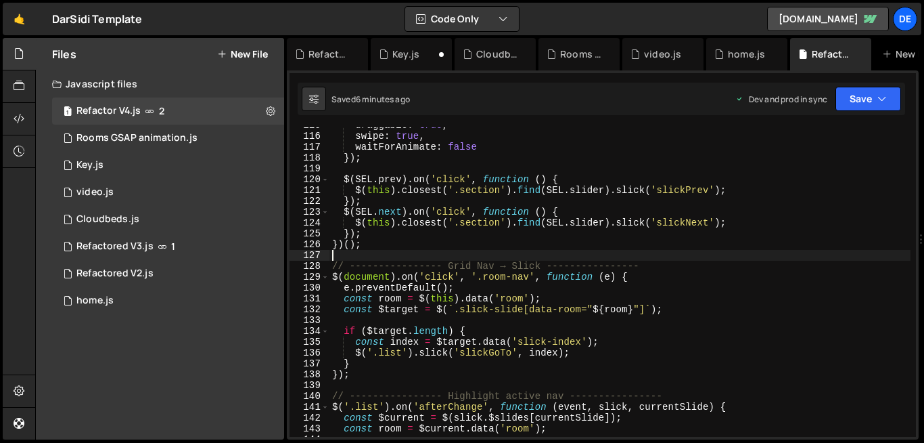
click at [416, 252] on div "draggable : true , swipe : true , waitForAnimate : false }) ; $ ( SEL . prev ) …" at bounding box center [620, 285] width 581 height 331
click at [178, 135] on div "Rooms GSAP animation.js" at bounding box center [136, 138] width 121 height 12
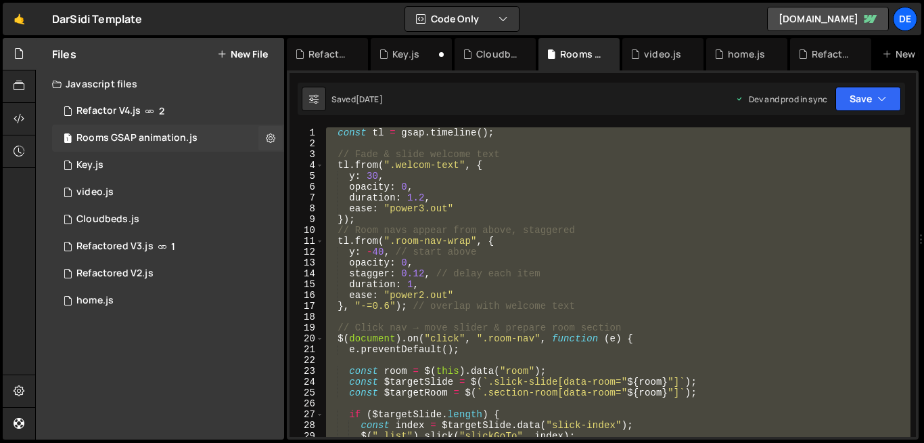
click at [178, 135] on div "Rooms GSAP animation.js" at bounding box center [136, 138] width 121 height 12
click at [483, 273] on div "const tl = gsap . timeline ( ) ; // [PERSON_NAME] & slide welcome text tl . fro…" at bounding box center [616, 281] width 587 height 309
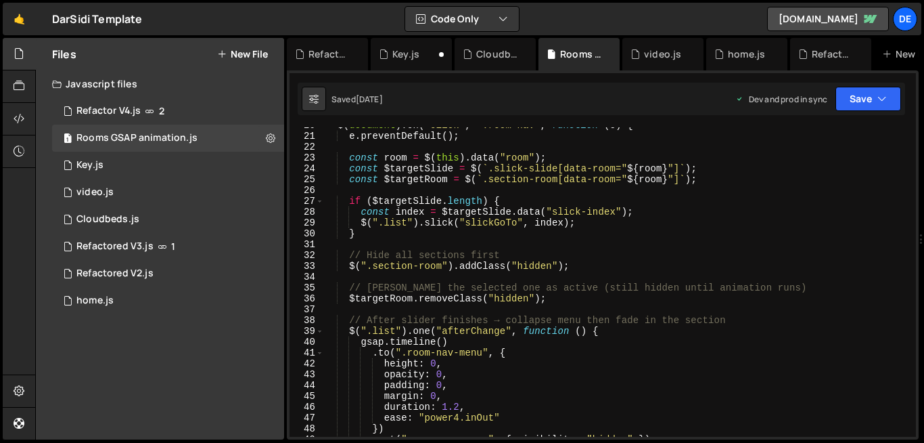
scroll to position [213, 0]
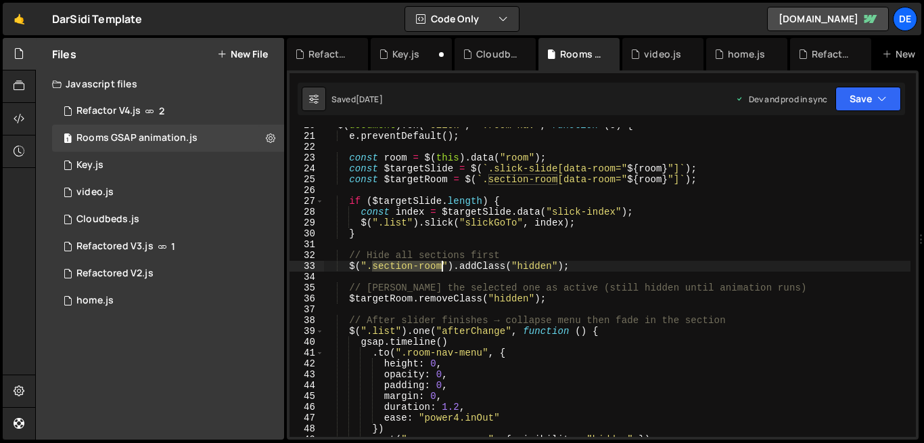
drag, startPoint x: 374, startPoint y: 269, endPoint x: 442, endPoint y: 269, distance: 68.4
click at [442, 269] on div "$ ( document ) . on ( "click" , ".room-nav" , function ( e ) { e . preventDefau…" at bounding box center [616, 285] width 587 height 331
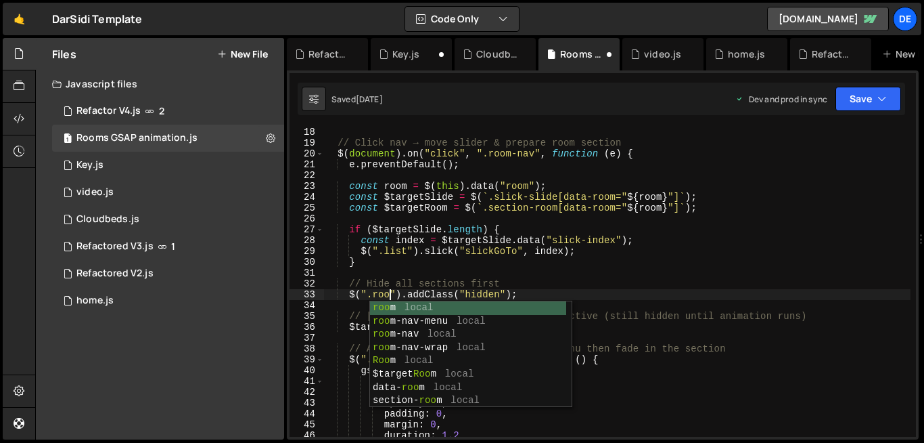
scroll to position [0, 5]
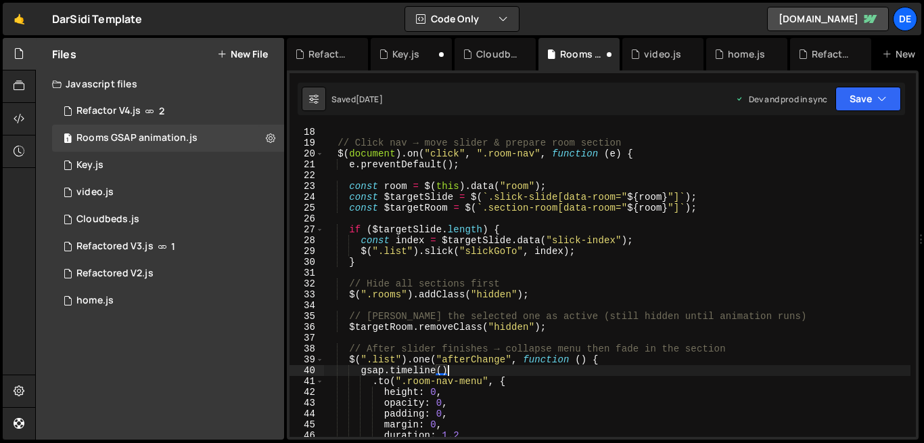
click at [564, 372] on div "// Click nav → move slider & prepare room section $ ( document ) . on ( "click"…" at bounding box center [616, 292] width 587 height 331
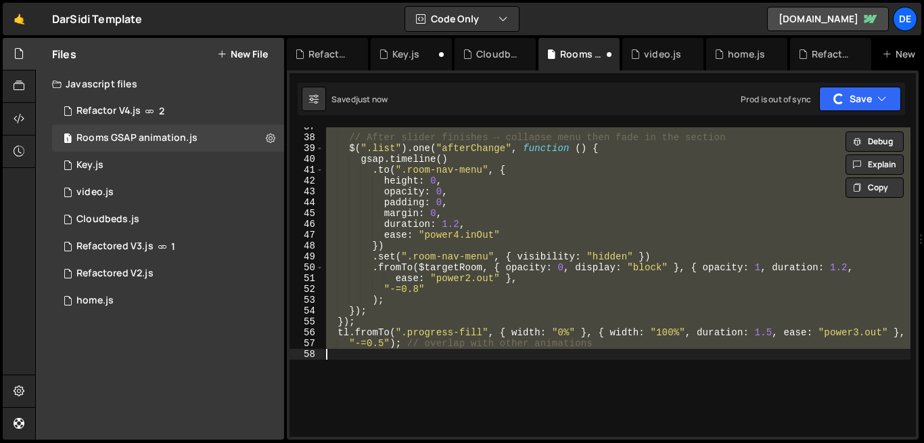
scroll to position [0, 1]
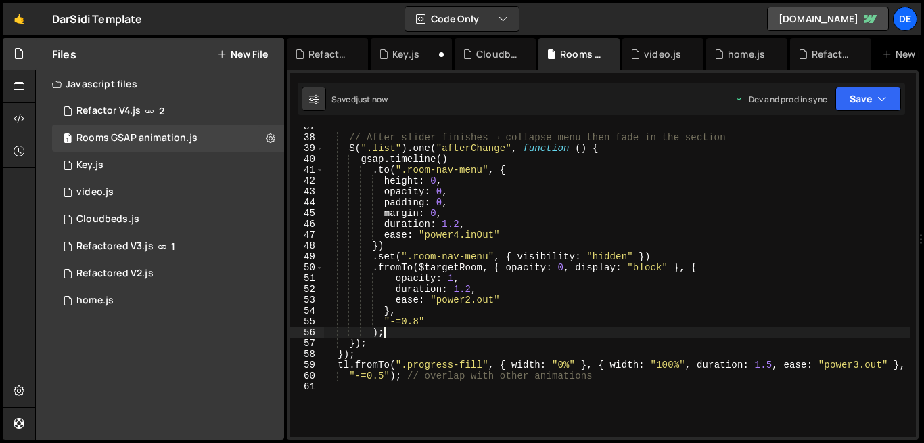
click at [703, 330] on div "// After slider finishes → collapse menu then fade in the section $ ( ".list" )…" at bounding box center [616, 286] width 587 height 331
type textarea ");"
click at [685, 395] on div "// After slider finishes → collapse menu then fade in the section $ ( ".list" )…" at bounding box center [616, 286] width 587 height 331
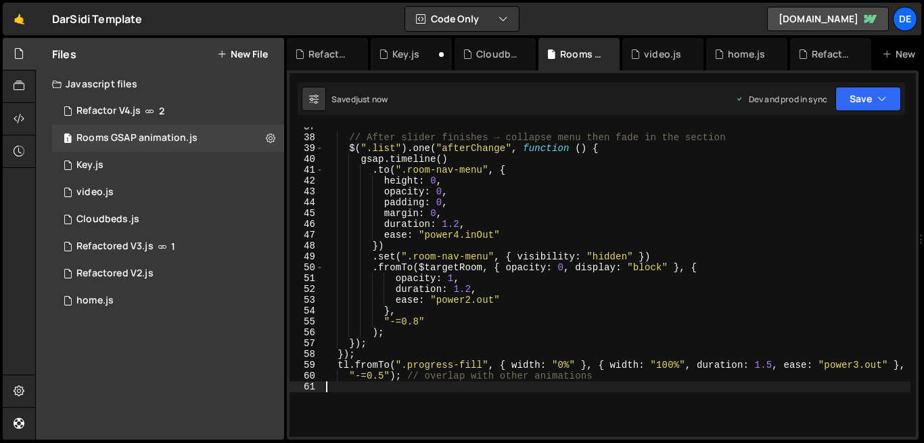
scroll to position [0, 0]
click at [685, 395] on div "// After slider finishes → collapse menu then fade in the section $ ( ".list" )…" at bounding box center [616, 286] width 587 height 331
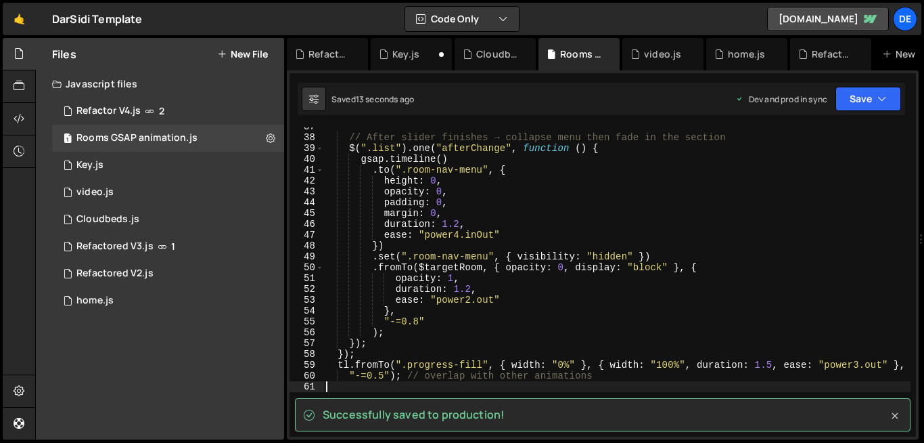
click at [895, 414] on icon at bounding box center [896, 416] width 14 height 14
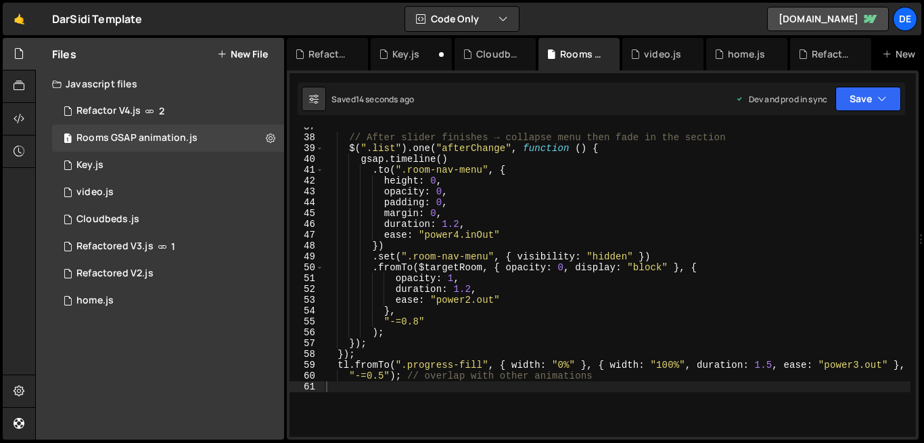
click at [803, 328] on div "// After slider finishes → collapse menu then fade in the section $ ( ".list" )…" at bounding box center [616, 286] width 587 height 331
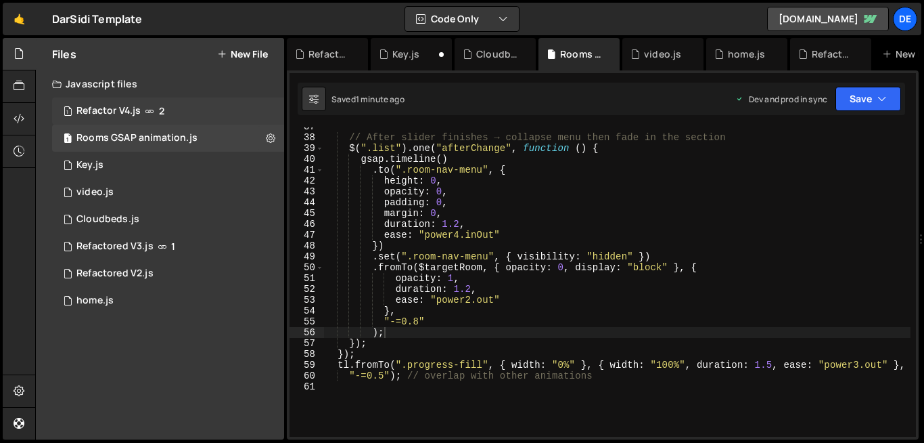
click at [75, 112] on div "1 Refactor V4.js 2" at bounding box center [168, 110] width 232 height 27
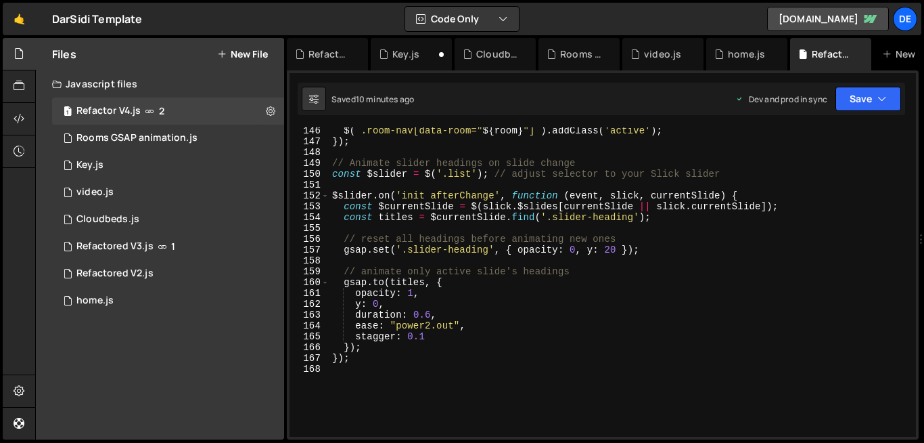
scroll to position [1569, 0]
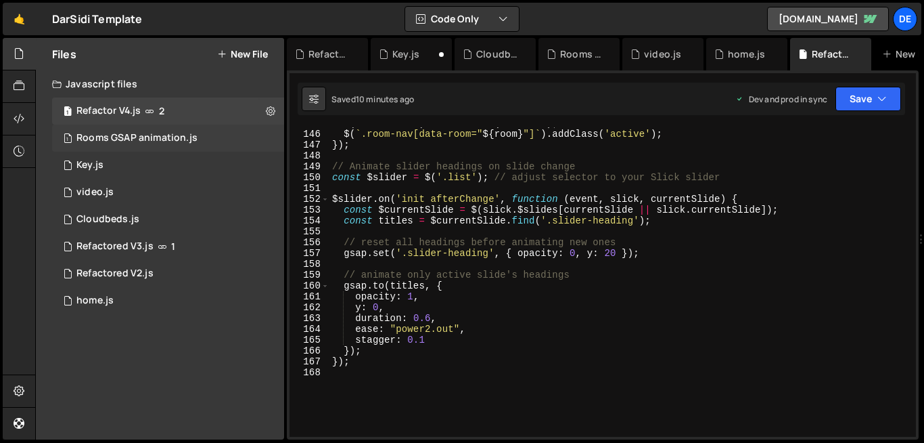
click at [131, 141] on div "Rooms GSAP animation.js" at bounding box center [136, 138] width 121 height 12
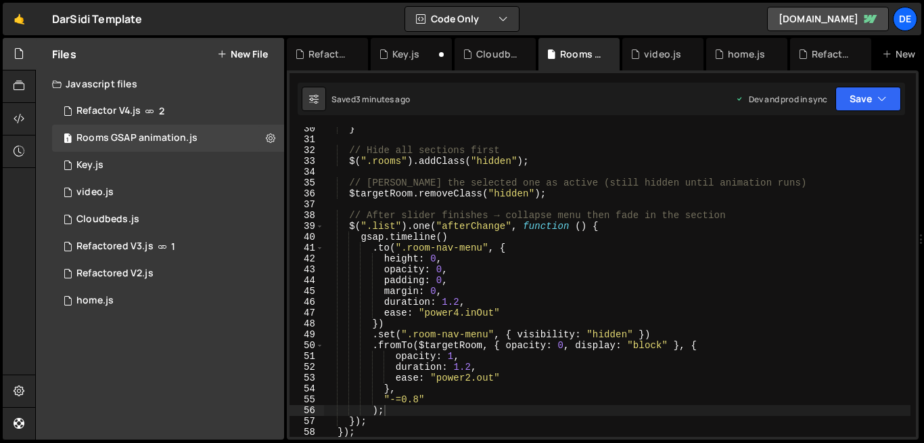
scroll to position [318, 0]
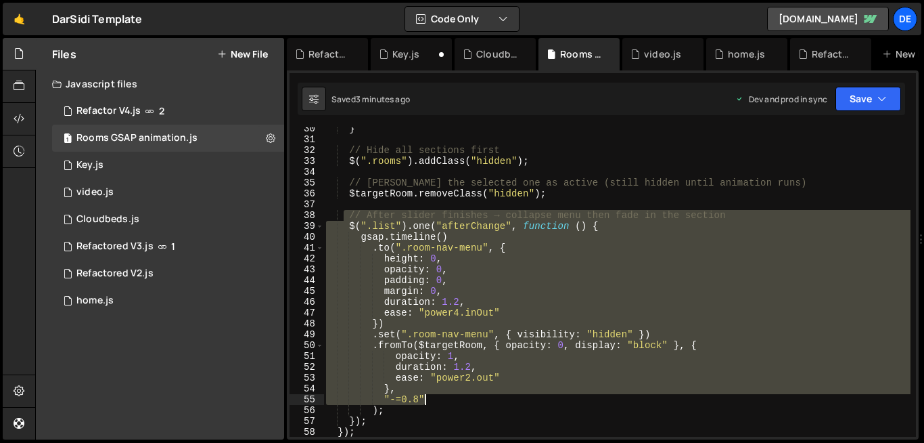
drag, startPoint x: 344, startPoint y: 216, endPoint x: 459, endPoint y: 401, distance: 217.3
click at [459, 401] on div "} // Hide all sections first $ ( ".rooms" ) . addClass ( "hidden" ) ; // [PERSO…" at bounding box center [616, 288] width 587 height 331
type textarea "}, "-=0.8""
click at [323, 229] on div "39" at bounding box center [307, 226] width 35 height 11
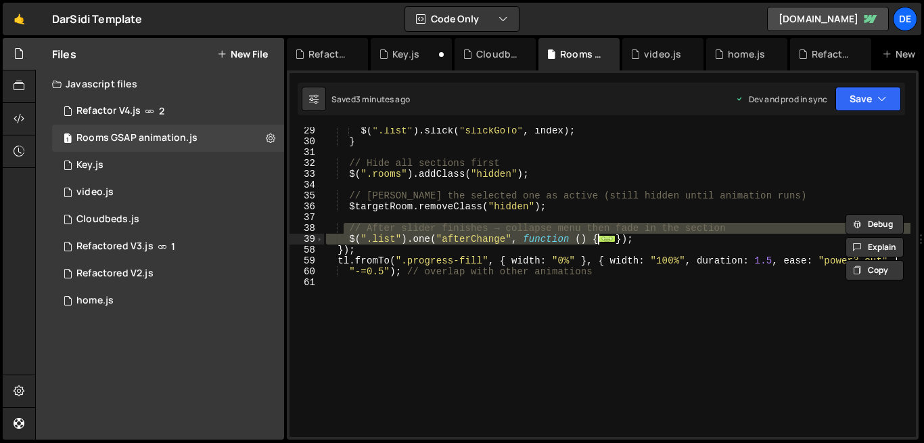
scroll to position [306, 0]
click at [388, 323] on div "$ ( ".list" ) . slick ( "slickGoTo" , index ) ; } // Hide all sections first $ …" at bounding box center [616, 290] width 587 height 331
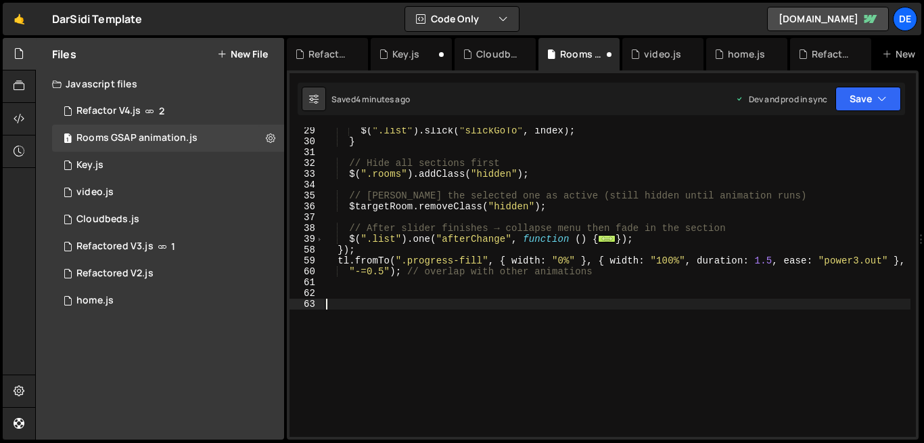
paste textarea "});"
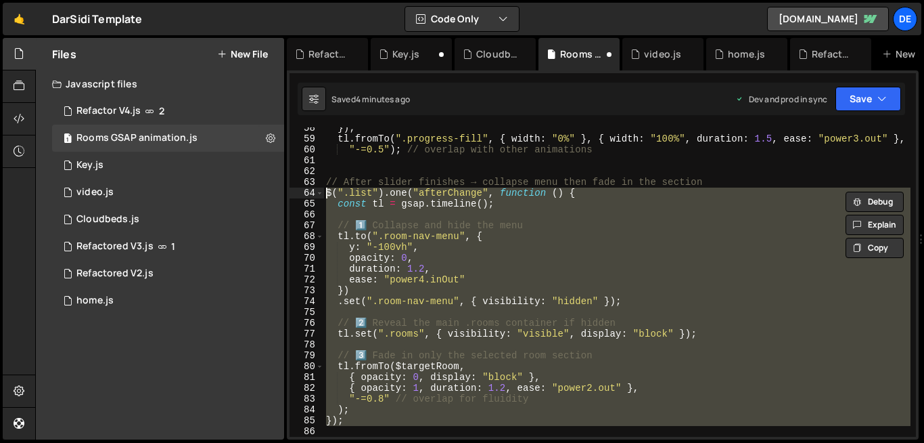
type textarea "// After slider finishes → collapse menu then fade in the section $(".list").on…"
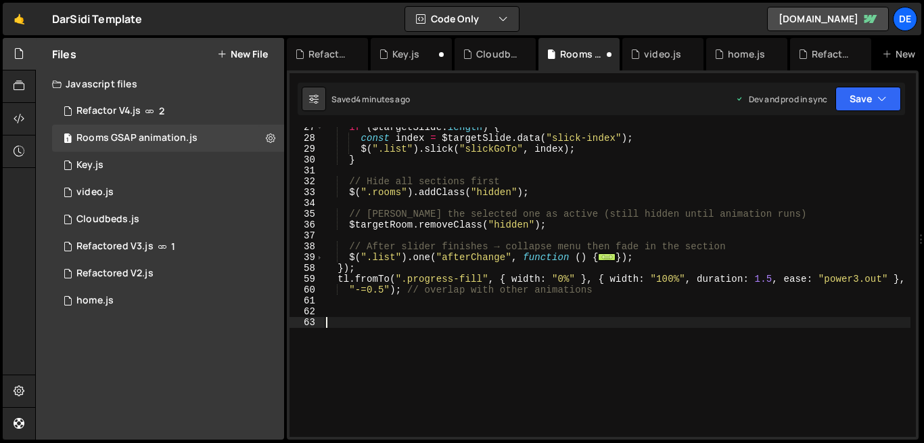
scroll to position [273, 0]
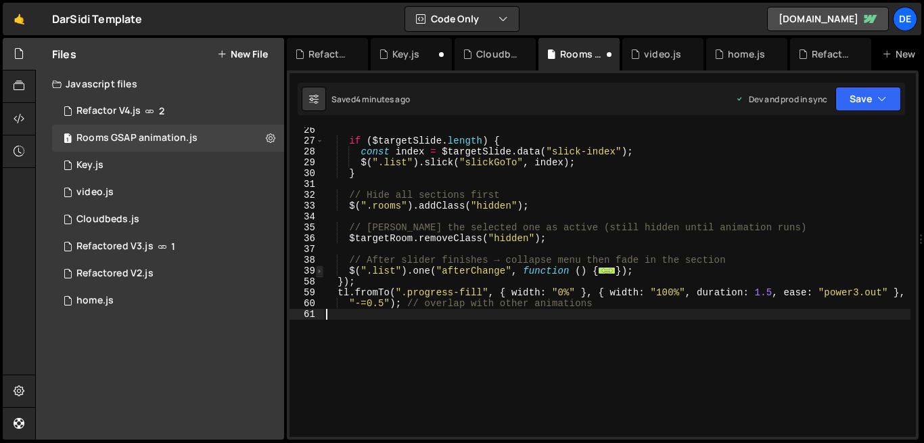
click at [322, 269] on span at bounding box center [319, 270] width 7 height 11
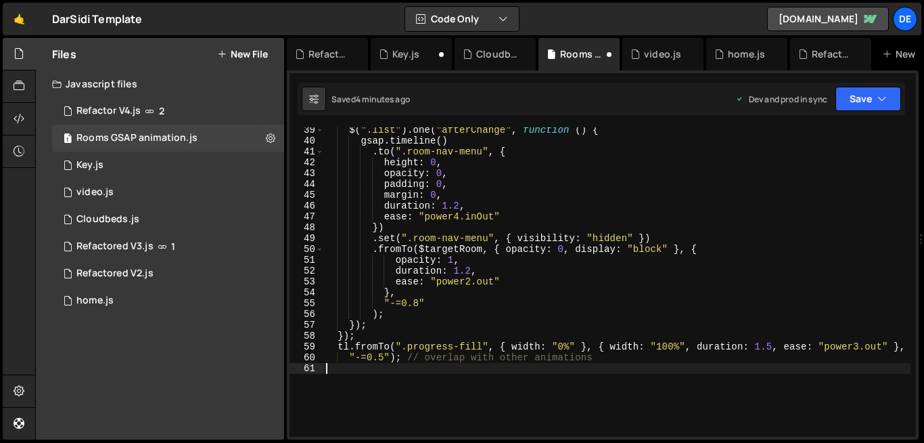
scroll to position [414, 0]
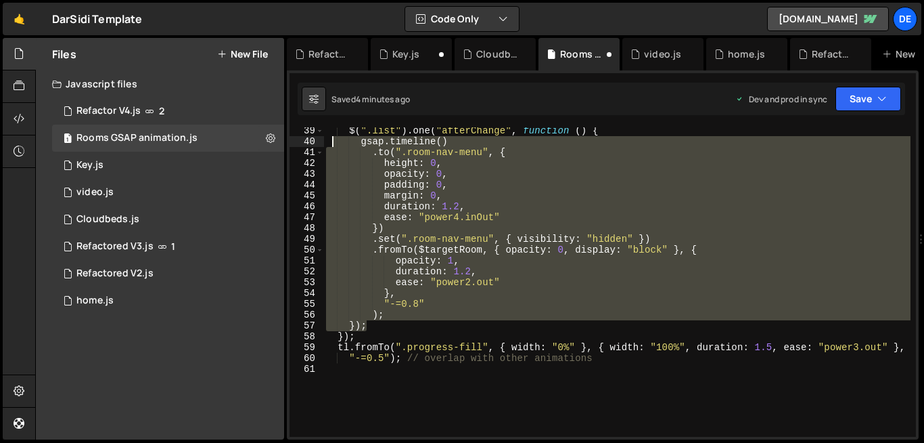
drag, startPoint x: 376, startPoint y: 328, endPoint x: 333, endPoint y: 141, distance: 190.9
click at [333, 141] on div "$ ( ".list" ) . one ( "afterChange" , function ( ) { gsap . timeline ( ) . to (…" at bounding box center [616, 290] width 587 height 331
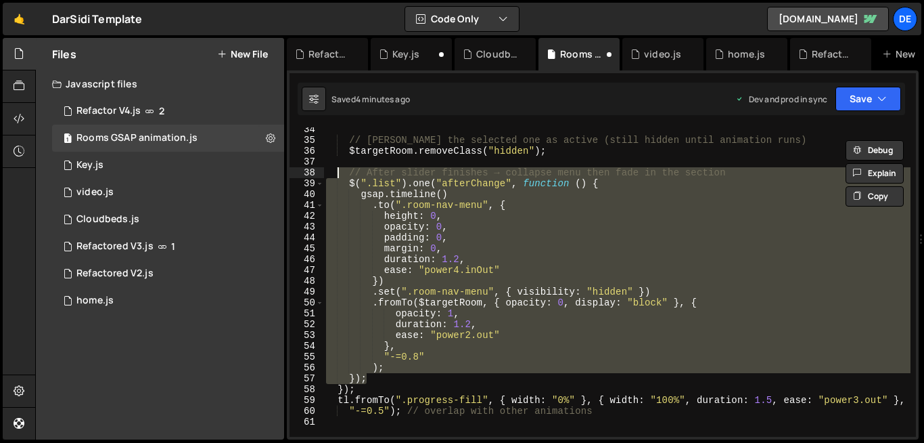
click at [340, 171] on div "// [PERSON_NAME] the selected one as active (still hidden until animation runs)…" at bounding box center [616, 289] width 587 height 331
type textarea "// After slider finishes → collapse menu then fade in the section $(".list").on…"
paste textarea
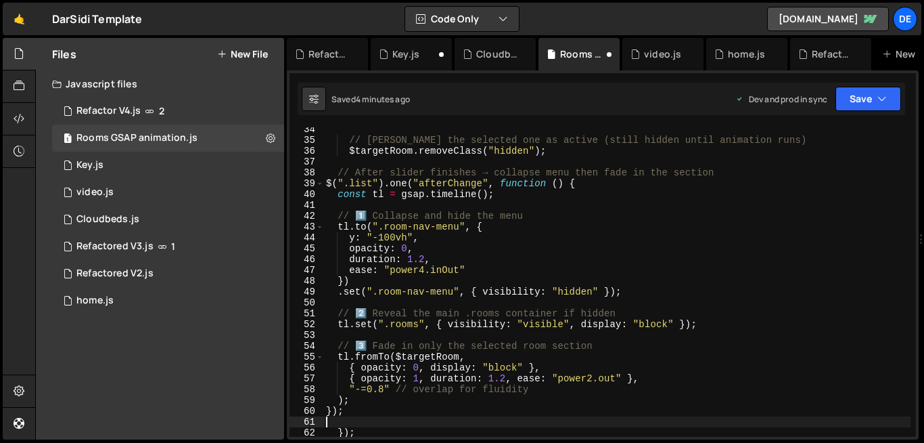
type textarea ");"
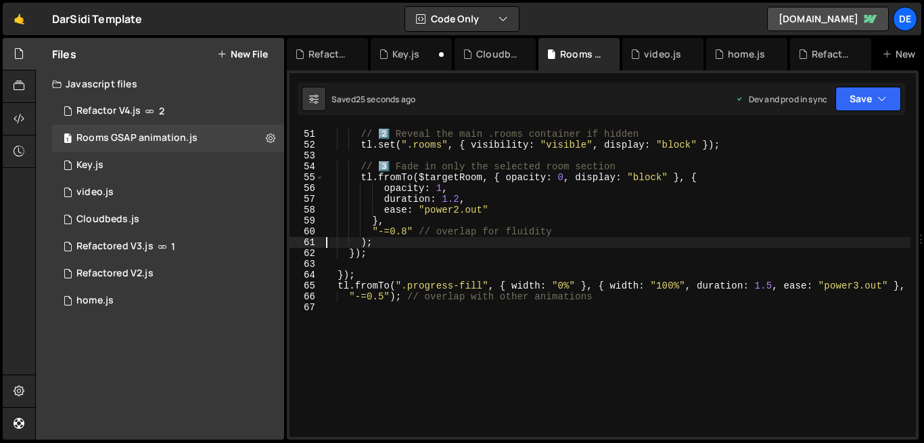
scroll to position [545, 0]
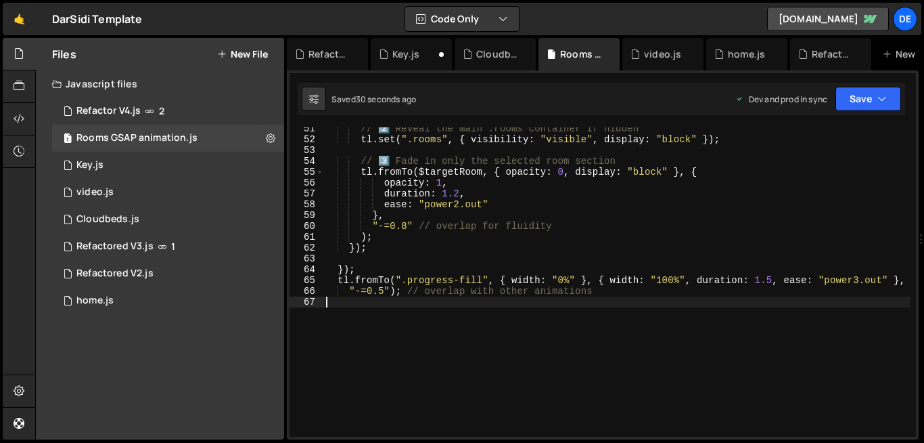
click at [617, 311] on div "// 2️⃣ Reveal the main .rooms container if hidden tl . set ( ".rooms" , { visib…" at bounding box center [616, 288] width 587 height 331
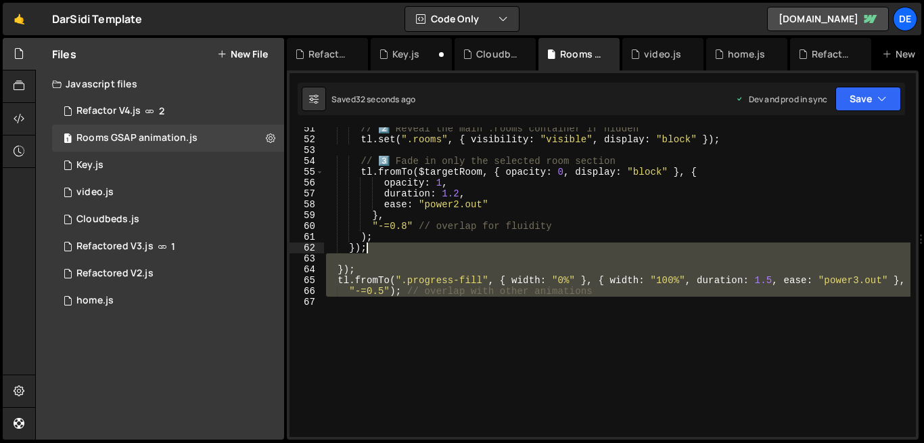
drag, startPoint x: 617, startPoint y: 311, endPoint x: 600, endPoint y: 252, distance: 62.1
click at [600, 252] on div "// 2️⃣ Reveal the main .rooms container if hidden tl . set ( ".rooms" , { visib…" at bounding box center [616, 288] width 587 height 331
click at [600, 252] on div "// 2️⃣ Reveal the main .rooms container if hidden tl . set ( ".rooms" , { visib…" at bounding box center [616, 281] width 587 height 309
type textarea "});"
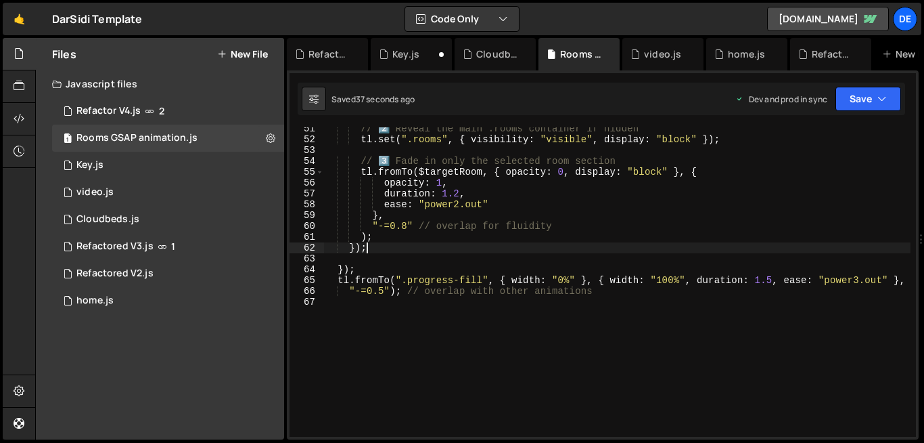
click at [599, 305] on div "// 2️⃣ Reveal the main .rooms container if hidden tl . set ( ".rooms" , { visib…" at bounding box center [616, 288] width 587 height 331
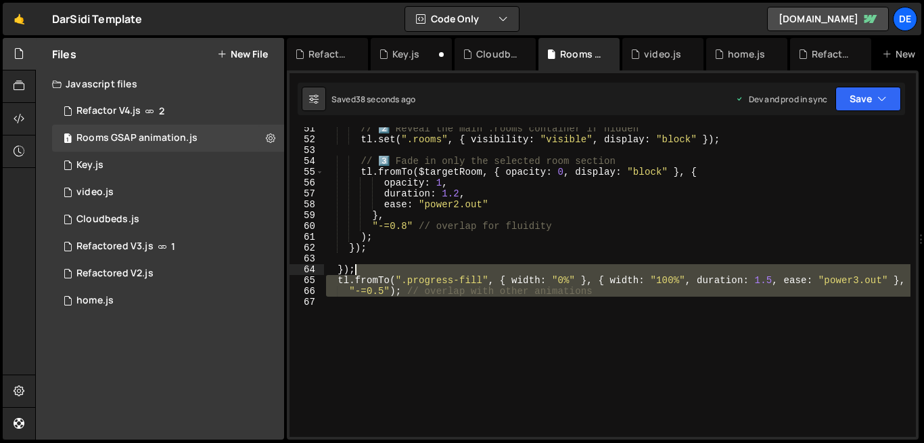
drag, startPoint x: 599, startPoint y: 305, endPoint x: 574, endPoint y: 261, distance: 50.6
click at [574, 261] on div "// 2️⃣ Reveal the main .rooms container if hidden tl . set ( ".rooms" , { visib…" at bounding box center [616, 288] width 587 height 331
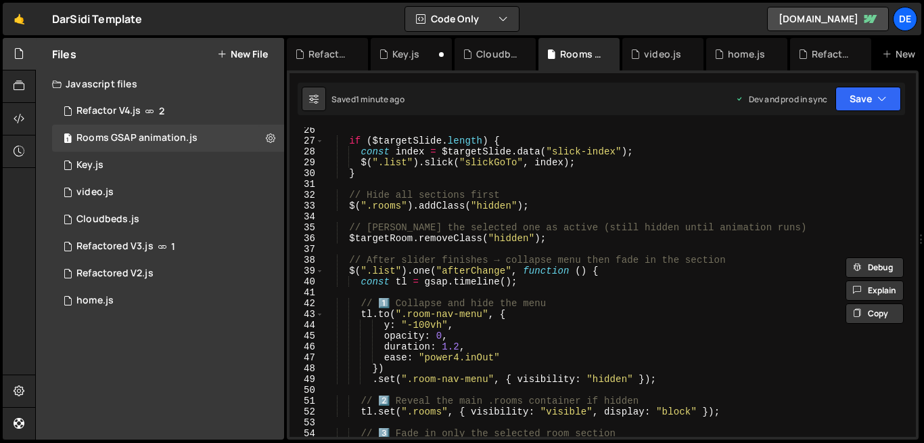
scroll to position [271, 0]
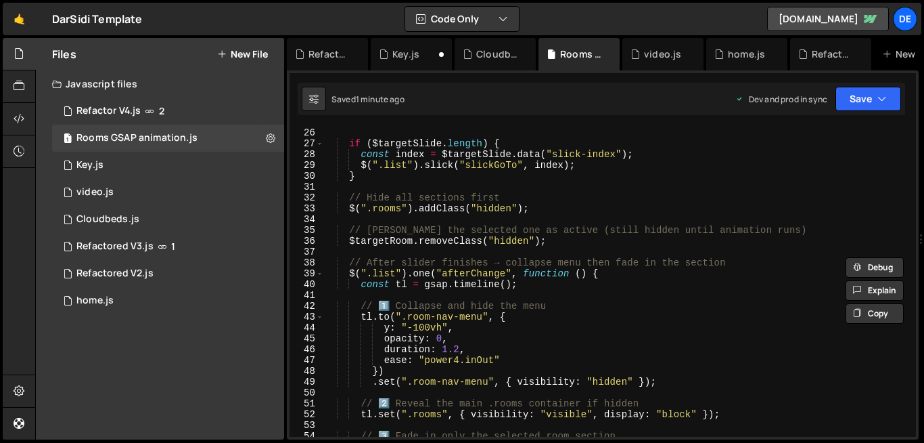
click at [524, 206] on div "if ( $targetSlide . length ) { const index = $targetSlide . data ( "slick-index…" at bounding box center [616, 292] width 587 height 331
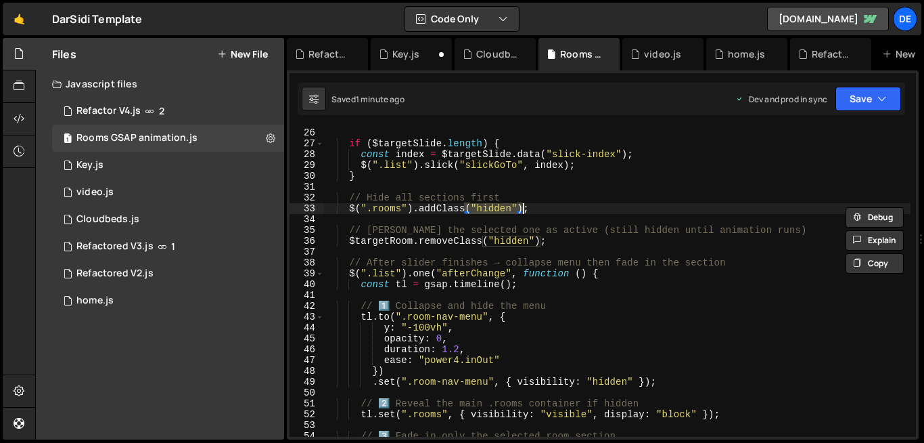
click at [524, 206] on div "if ( $targetSlide . length ) { const index = $targetSlide . data ( "slick-index…" at bounding box center [616, 292] width 587 height 331
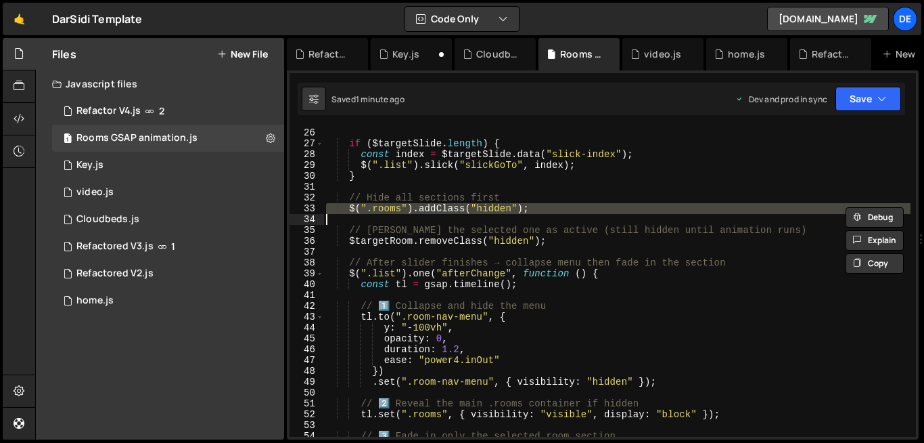
click at [524, 206] on div "if ( $targetSlide . length ) { const index = $targetSlide . data ( "slick-index…" at bounding box center [616, 292] width 587 height 331
type textarea "$(".rooms").addClass("hidden");"
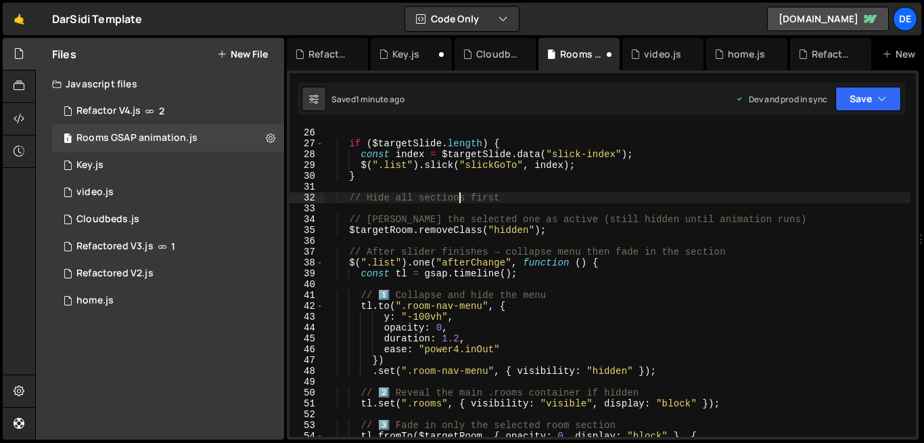
click at [457, 192] on div "if ( $targetSlide . length ) { const index = $targetSlide . data ( "slick-index…" at bounding box center [616, 292] width 587 height 331
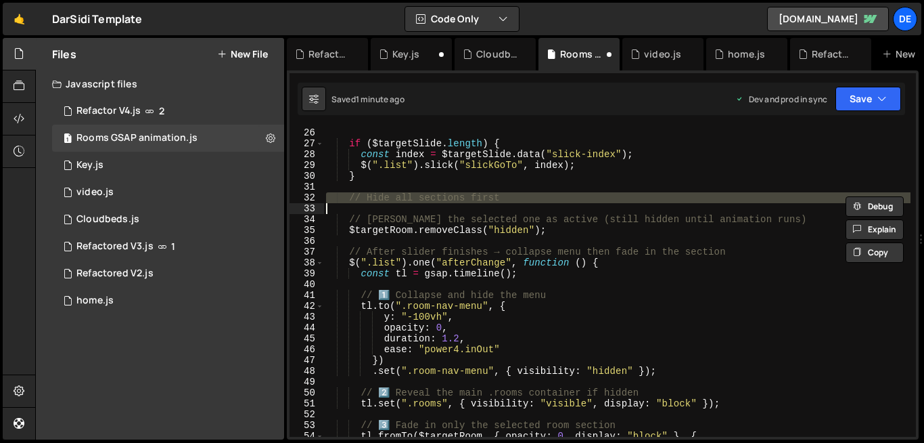
click at [457, 192] on div "if ( $targetSlide . length ) { const index = $targetSlide . data ( "slick-index…" at bounding box center [616, 292] width 587 height 331
type textarea "// Hide all sections first"
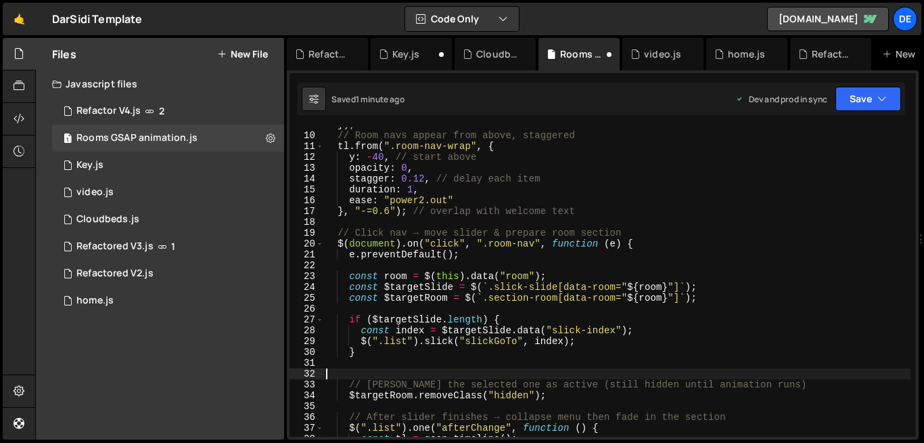
scroll to position [95, 0]
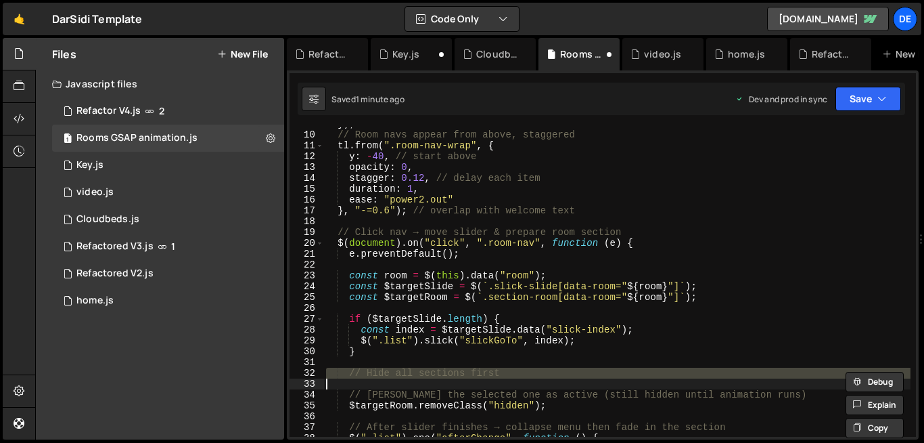
type textarea "$(".rooms").addClass("hidden");"
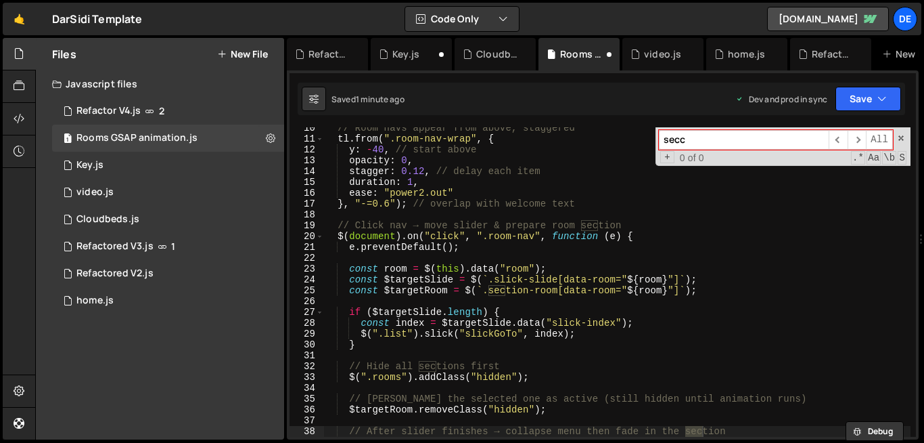
scroll to position [102, 0]
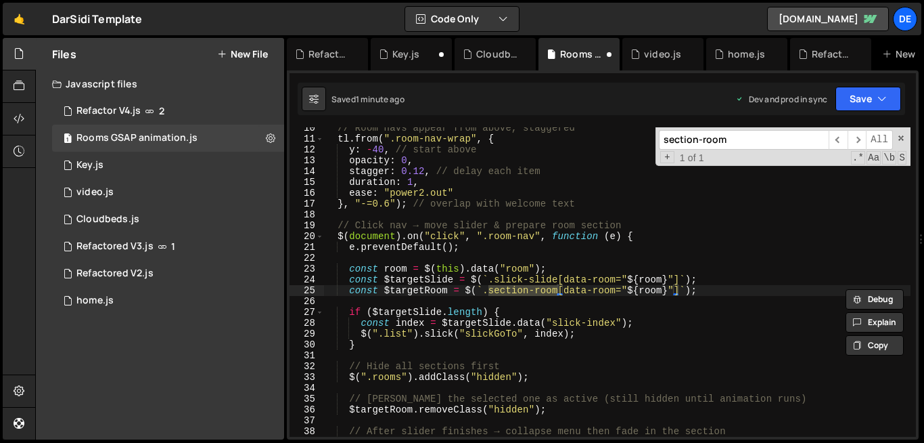
type input "section-room"
click at [507, 292] on div "// Room navs appear from above, staggered tl . from ( ".room-nav-wrap" , { y : …" at bounding box center [616, 281] width 587 height 309
click at [507, 292] on div "// Room navs appear from above, staggered tl . from ( ".room-nav-wrap" , { y : …" at bounding box center [616, 287] width 587 height 331
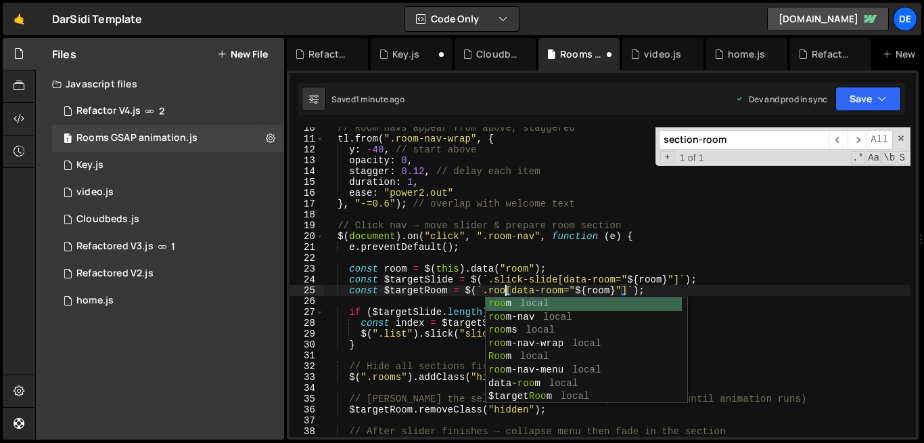
scroll to position [0, 13]
type textarea "const $targetRoom = $(`.rooms[data-room="${room}"]`);"
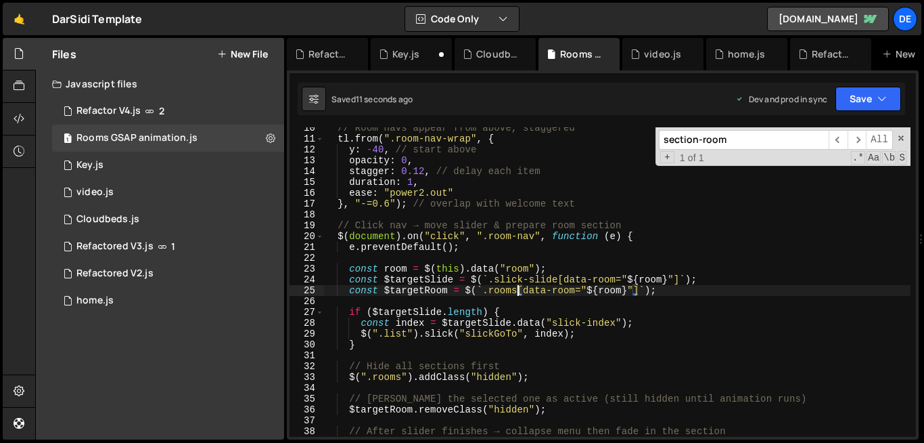
click at [692, 356] on div "// Room navs appear from above, staggered tl . from ( ".room-nav-wrap" , { y : …" at bounding box center [616, 287] width 587 height 331
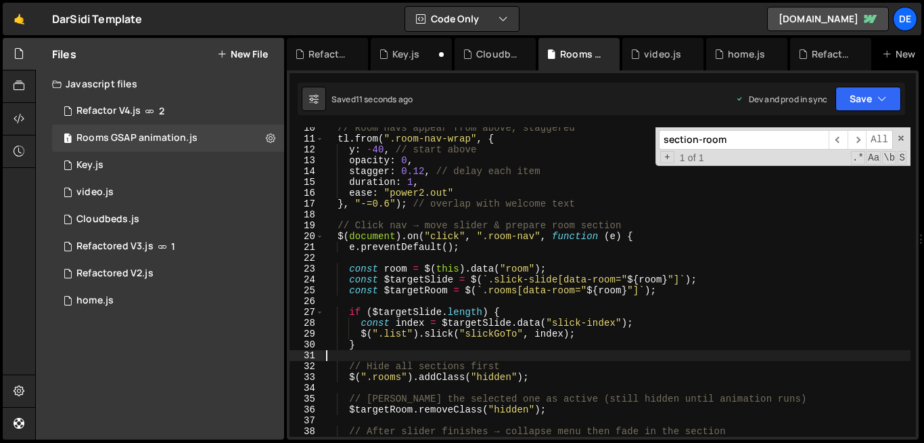
scroll to position [0, 0]
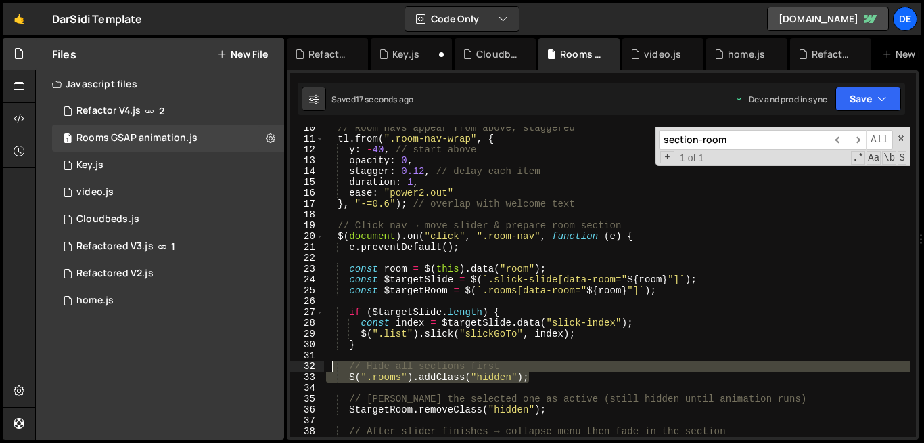
drag, startPoint x: 545, startPoint y: 380, endPoint x: 334, endPoint y: 367, distance: 211.5
click at [334, 367] on div "// Room navs appear from above, staggered tl . from ( ".room-nav-wrap" , { y : …" at bounding box center [616, 287] width 587 height 331
type textarea "// Hide all sections first $(".rooms").addClass("hidden");"
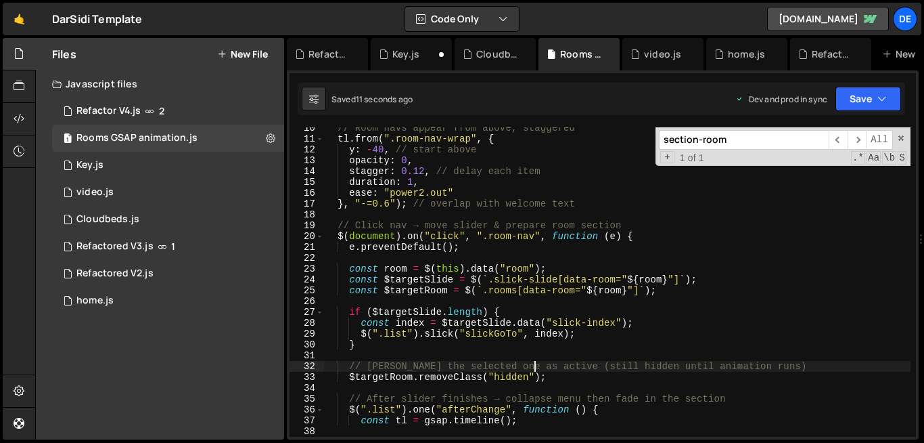
click at [535, 370] on div "// Room navs appear from above, staggered tl . from ( ".room-nav-wrap" , { y : …" at bounding box center [616, 287] width 587 height 331
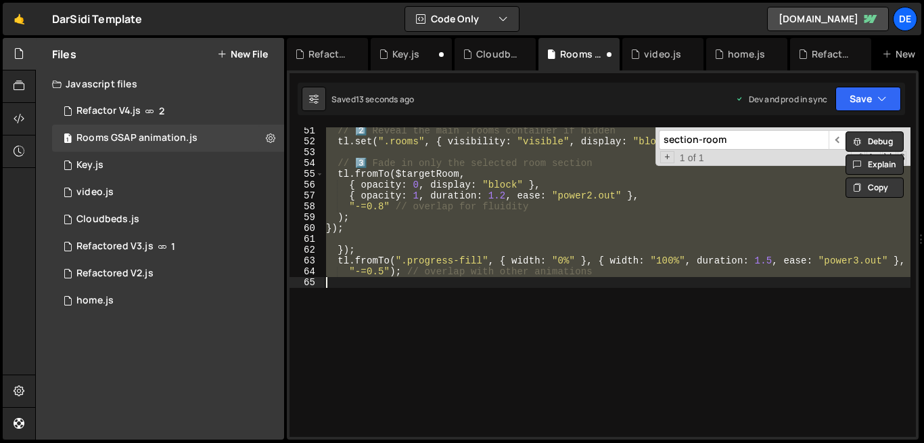
type textarea "); });"
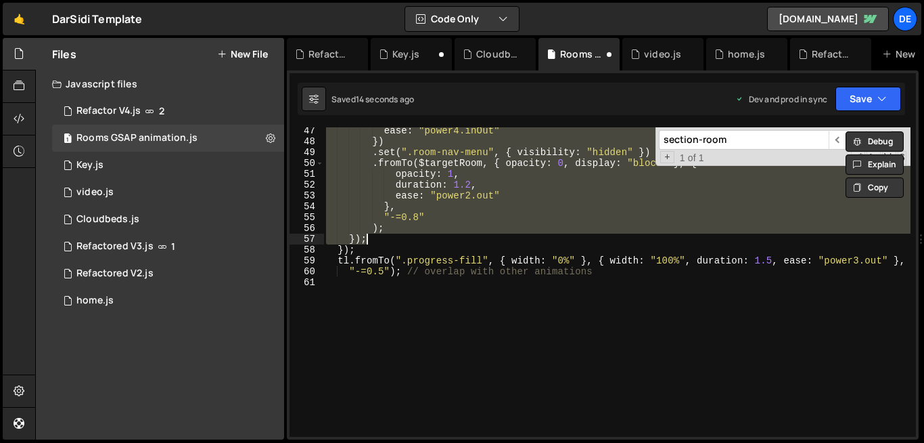
type textarea "});"
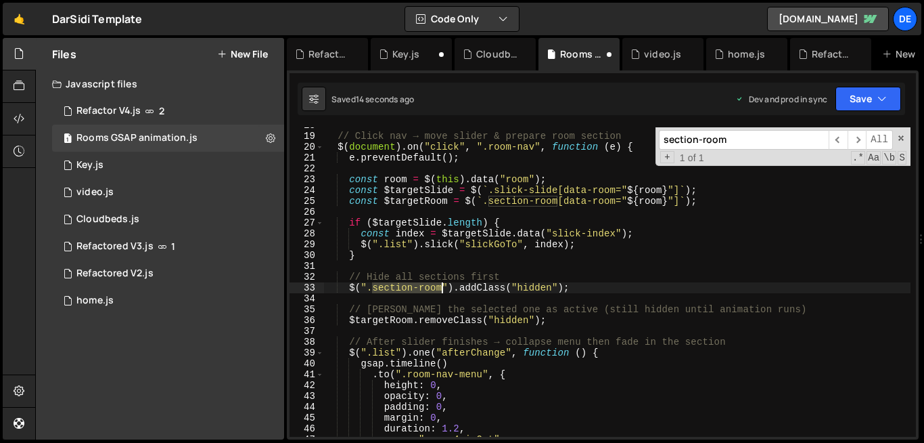
scroll to position [192, 0]
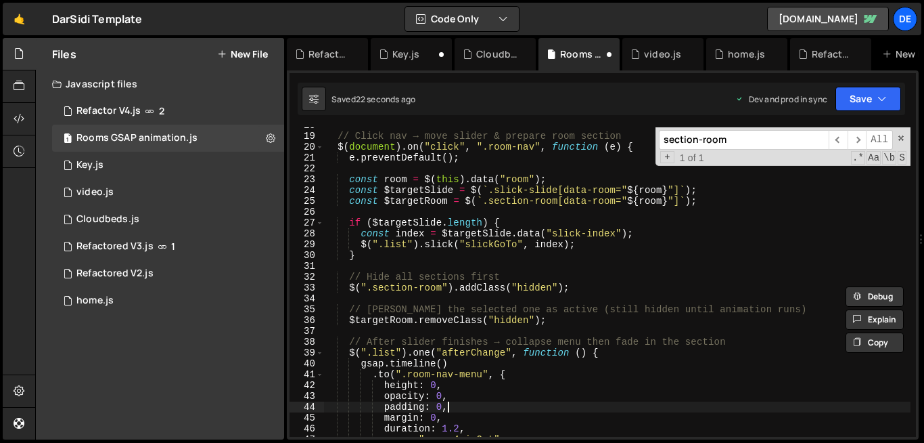
click at [656, 407] on div "// Click nav → move slider & prepare room section $ ( document ) . on ( "click"…" at bounding box center [616, 285] width 587 height 331
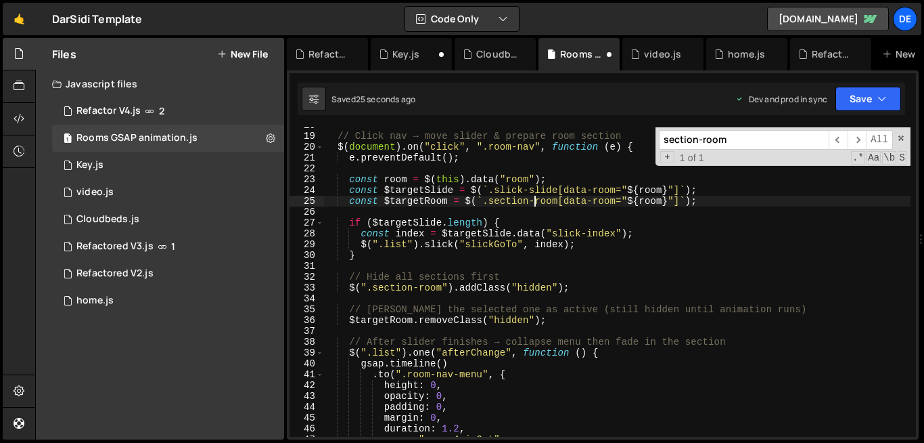
click at [537, 205] on div "// Click nav → move slider & prepare room section $ ( document ) . on ( "click"…" at bounding box center [616, 285] width 587 height 331
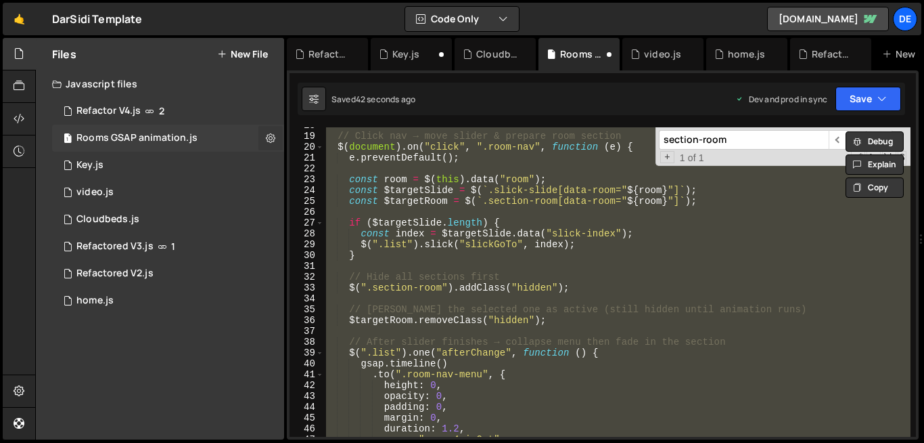
type textarea ""-=0.5"); // overlap with other animations"
click at [277, 144] on button at bounding box center [271, 138] width 24 height 24
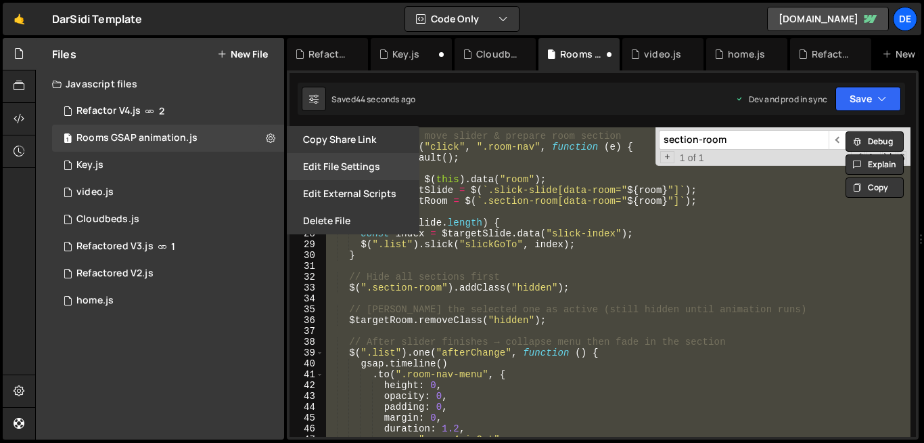
drag, startPoint x: 362, startPoint y: 181, endPoint x: 367, endPoint y: 163, distance: 18.2
click at [367, 163] on div "Copy share link Edit File Settings Edit External Scripts Delete File" at bounding box center [351, 180] width 135 height 108
click at [367, 163] on button "Edit File Settings" at bounding box center [353, 166] width 133 height 27
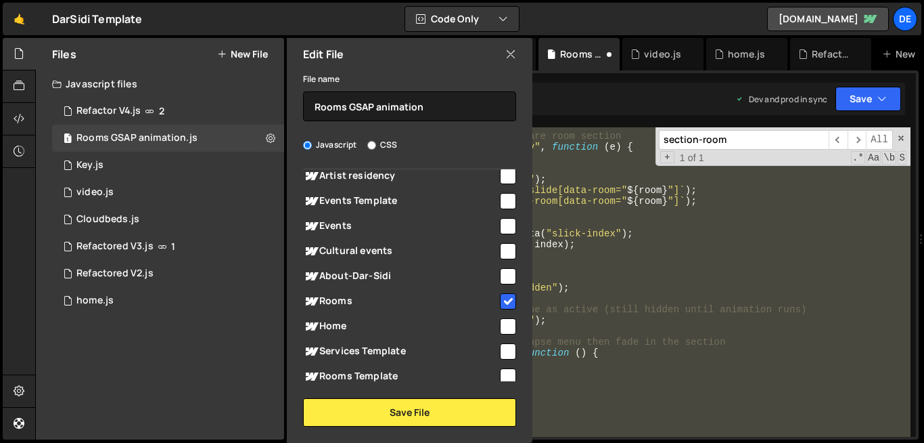
scroll to position [133, 0]
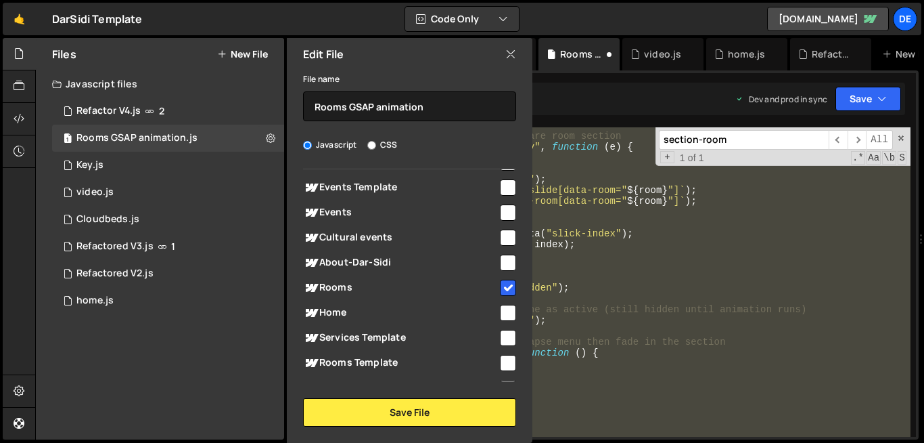
click at [504, 288] on input "checkbox" at bounding box center [508, 288] width 16 height 16
checkbox input "false"
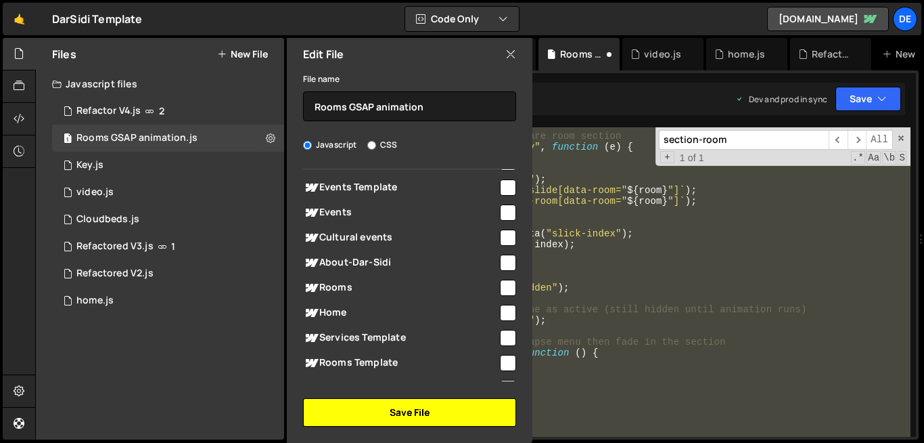
click at [455, 417] on button "Save File" at bounding box center [409, 412] width 213 height 28
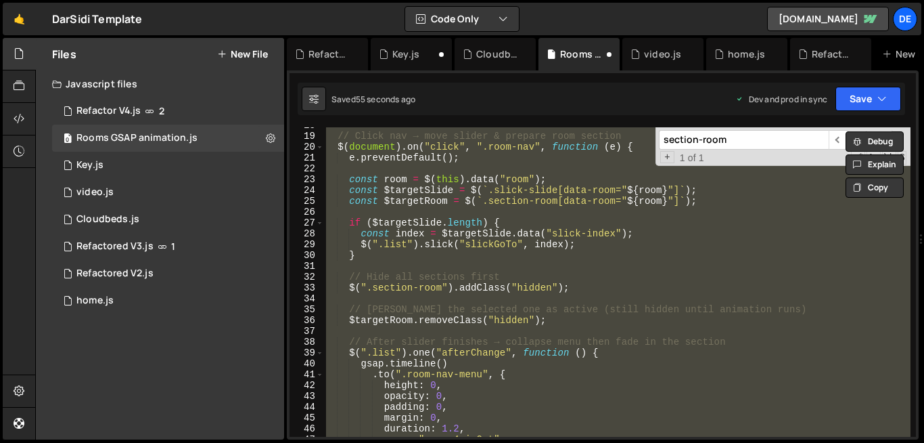
scroll to position [463, 0]
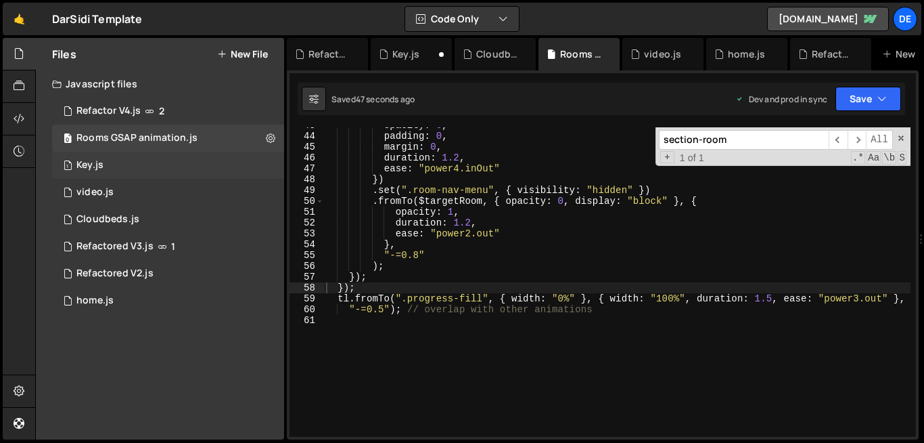
click at [142, 170] on div "1 Key.js 0" at bounding box center [168, 165] width 232 height 27
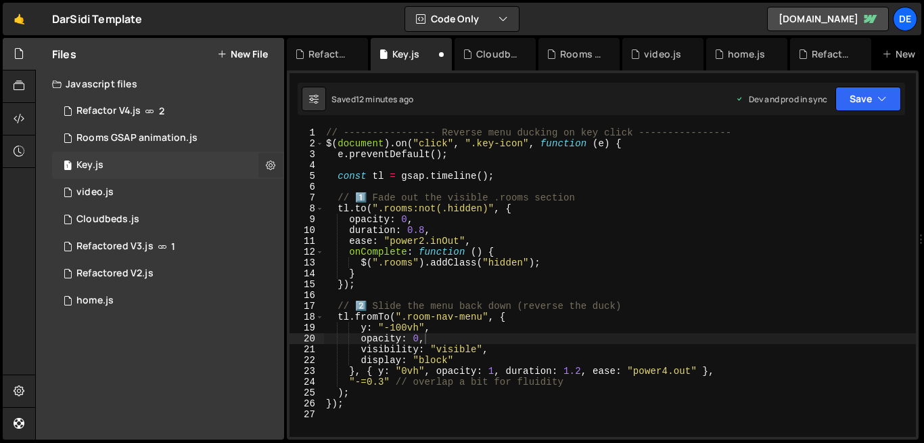
click at [270, 168] on icon at bounding box center [270, 164] width 9 height 13
type input "Key"
radio input "true"
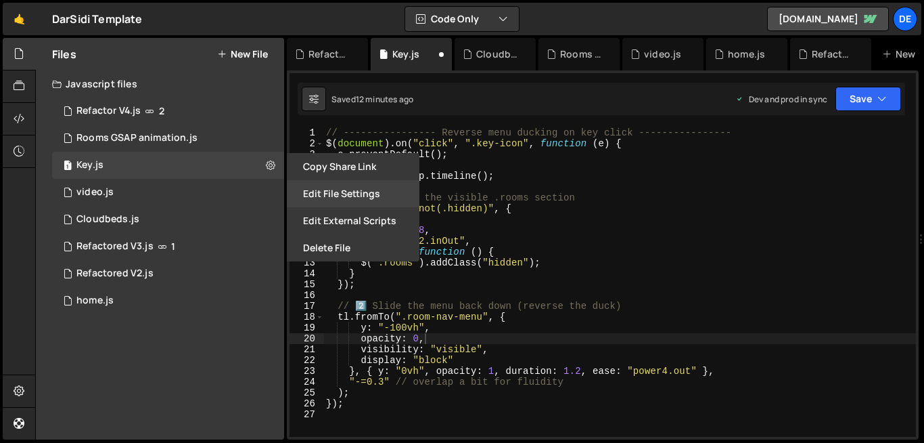
click at [346, 195] on button "Edit File Settings" at bounding box center [353, 193] width 133 height 27
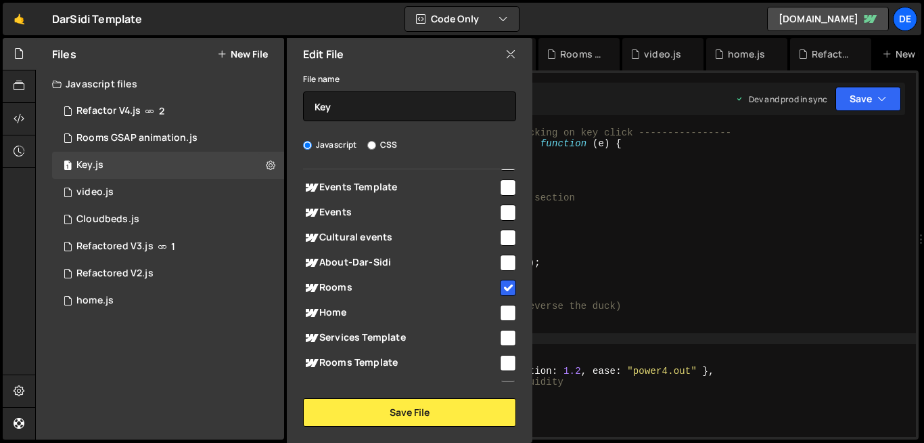
click at [501, 290] on input "checkbox" at bounding box center [508, 288] width 16 height 16
checkbox input "false"
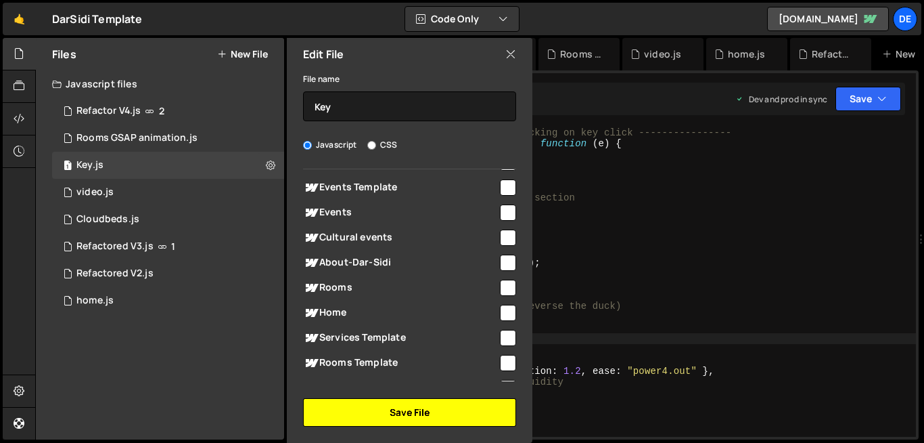
click at [426, 407] on button "Save File" at bounding box center [409, 412] width 213 height 28
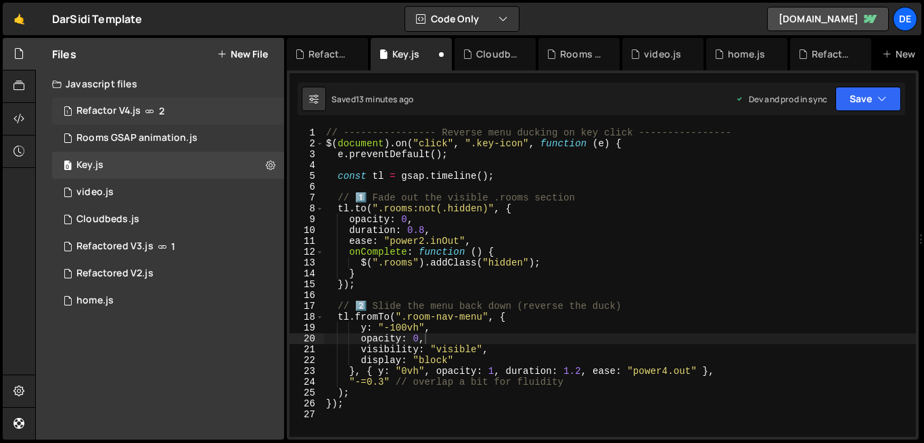
click at [119, 104] on div "1 Refactor V4.js 2" at bounding box center [168, 110] width 232 height 27
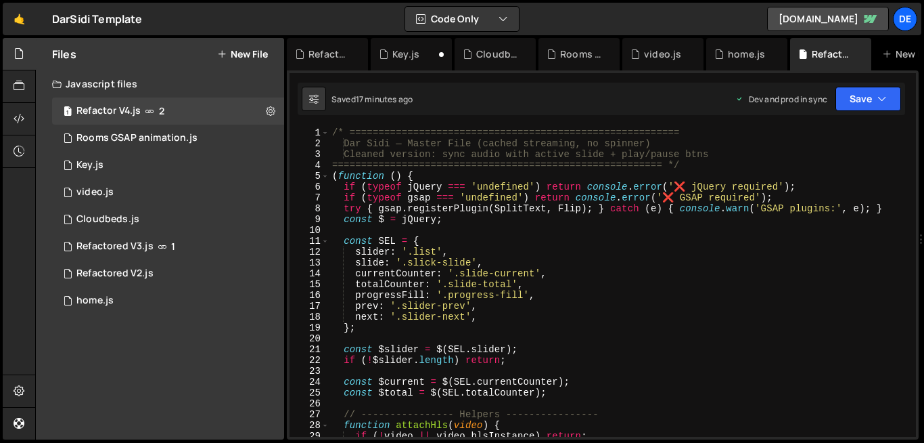
scroll to position [0, 0]
click at [488, 263] on div "/* ========================================================= Dar Sidi — Master …" at bounding box center [620, 292] width 581 height 331
type textarea "});"
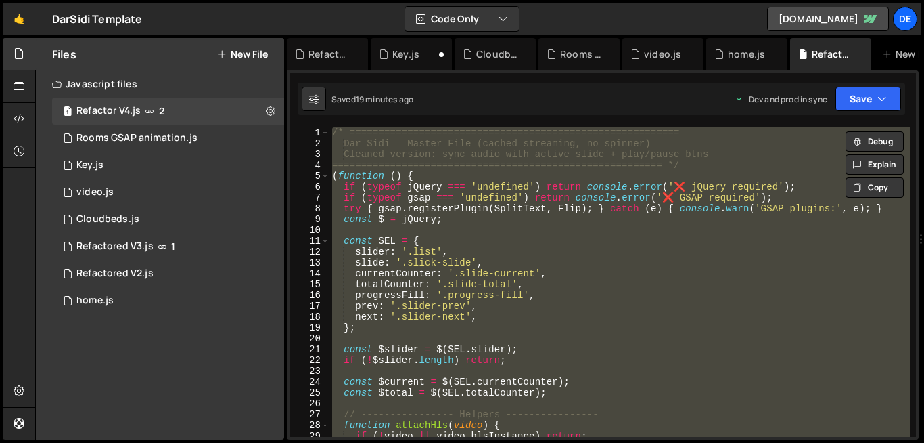
click at [513, 227] on div "/* ========================================================= Dar Sidi — Master …" at bounding box center [620, 281] width 581 height 309
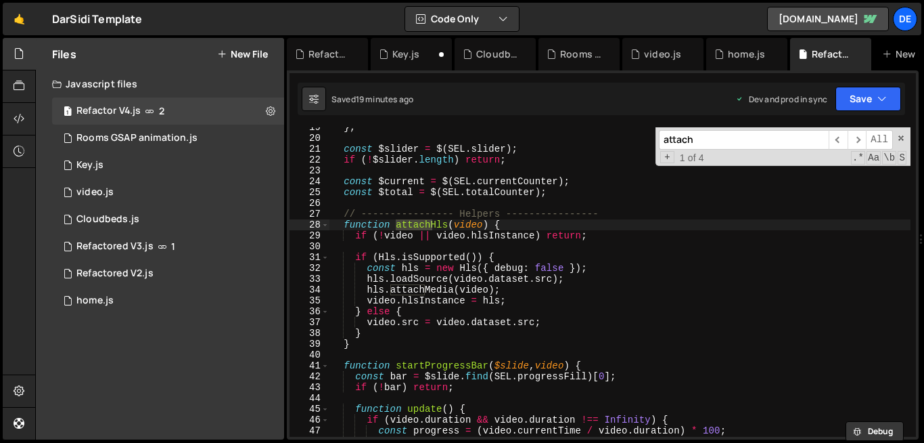
scroll to position [200, 0]
type input "attach"
click at [328, 225] on span at bounding box center [324, 224] width 7 height 11
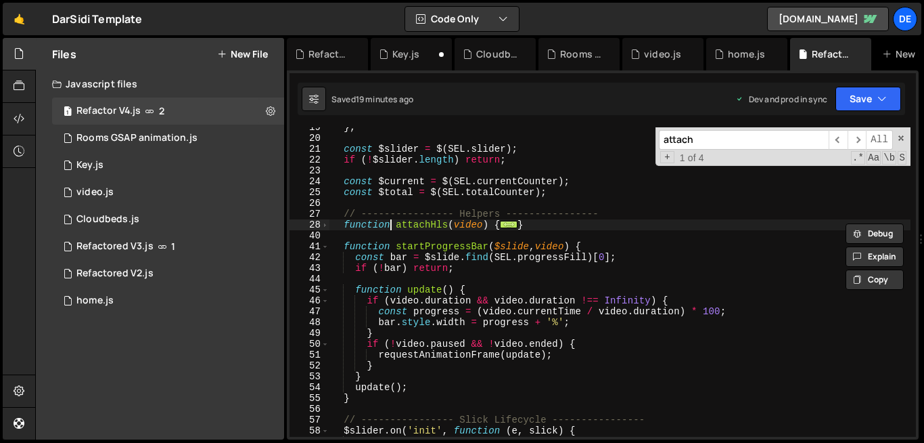
click at [390, 225] on div "} ; const $slider = $ ( SEL . slider ) ; if ( ! $slider . length ) return ; con…" at bounding box center [620, 287] width 581 height 331
type textarea "function attachHls(video) { if (!video || video.hlsInstance) return;"
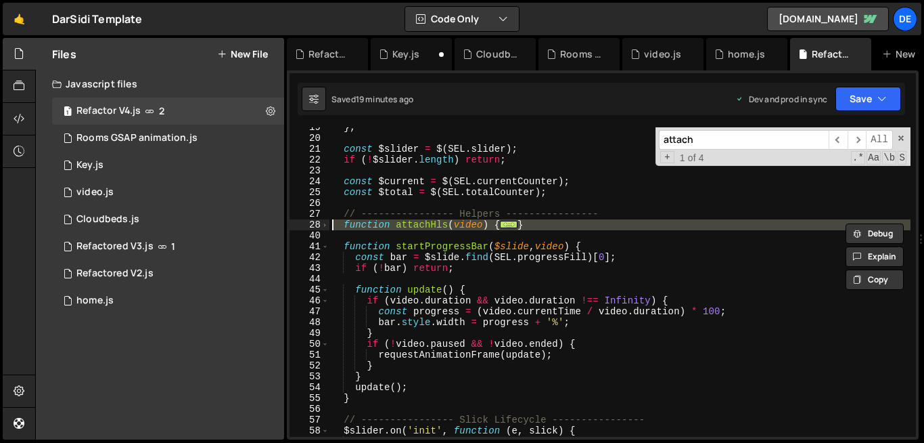
paste textarea
